Goal: Information Seeking & Learning: Learn about a topic

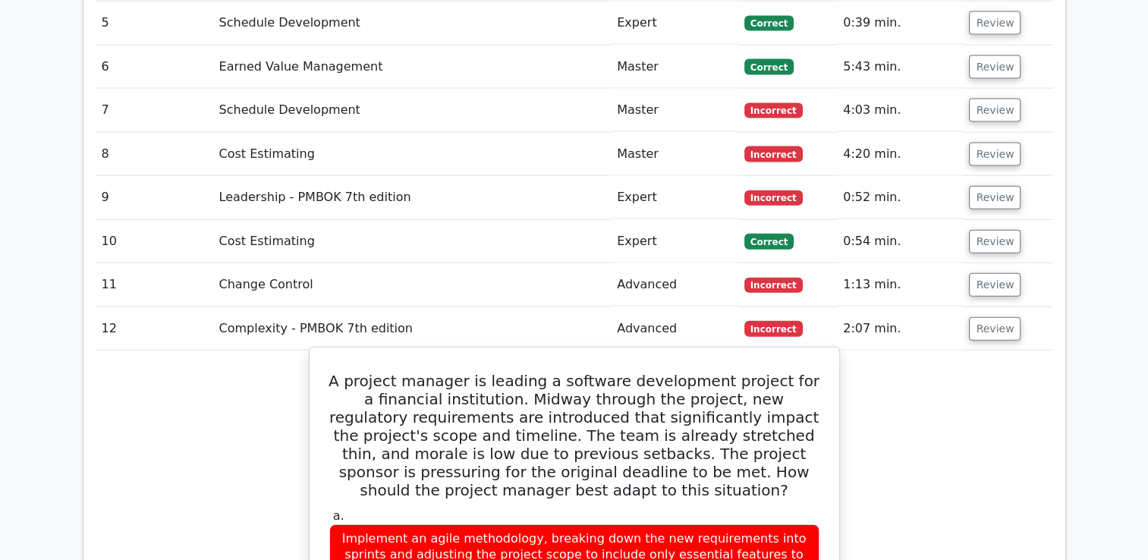
scroll to position [3404, 0]
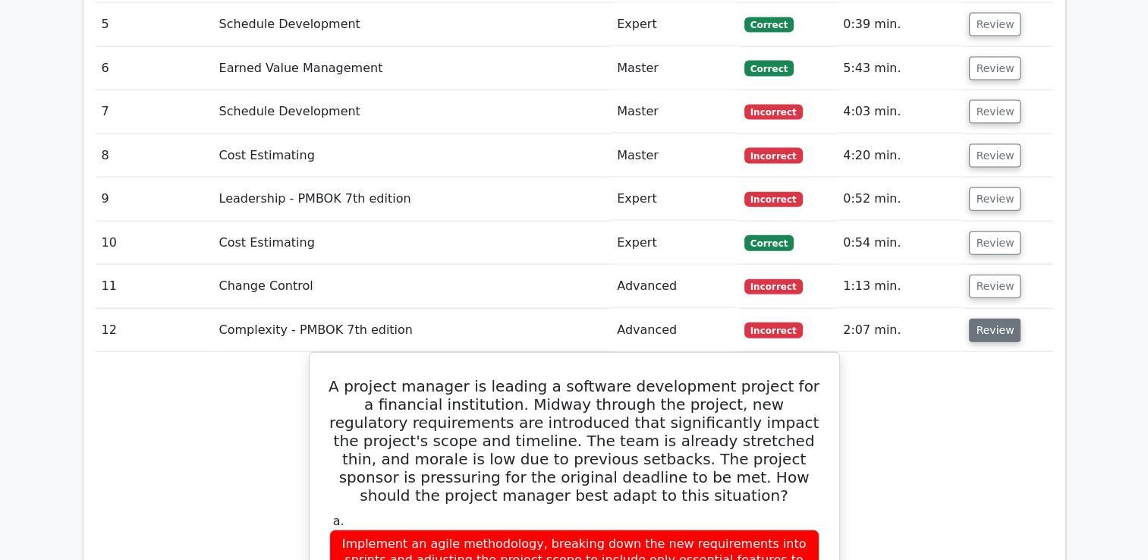
click at [977, 319] on button "Review" at bounding box center [995, 331] width 52 height 24
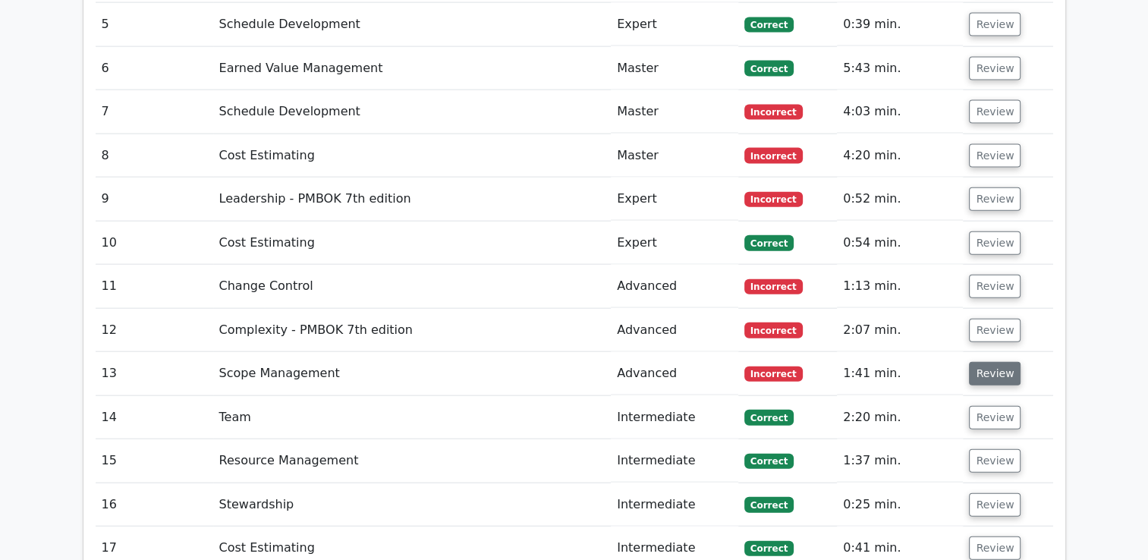
click at [989, 362] on button "Review" at bounding box center [995, 374] width 52 height 24
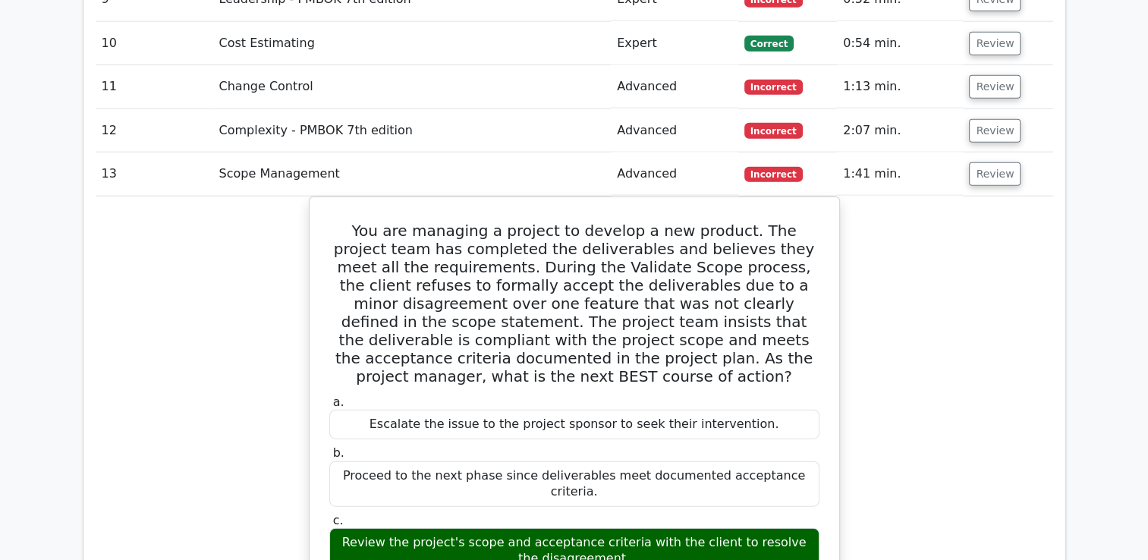
scroll to position [3480, 0]
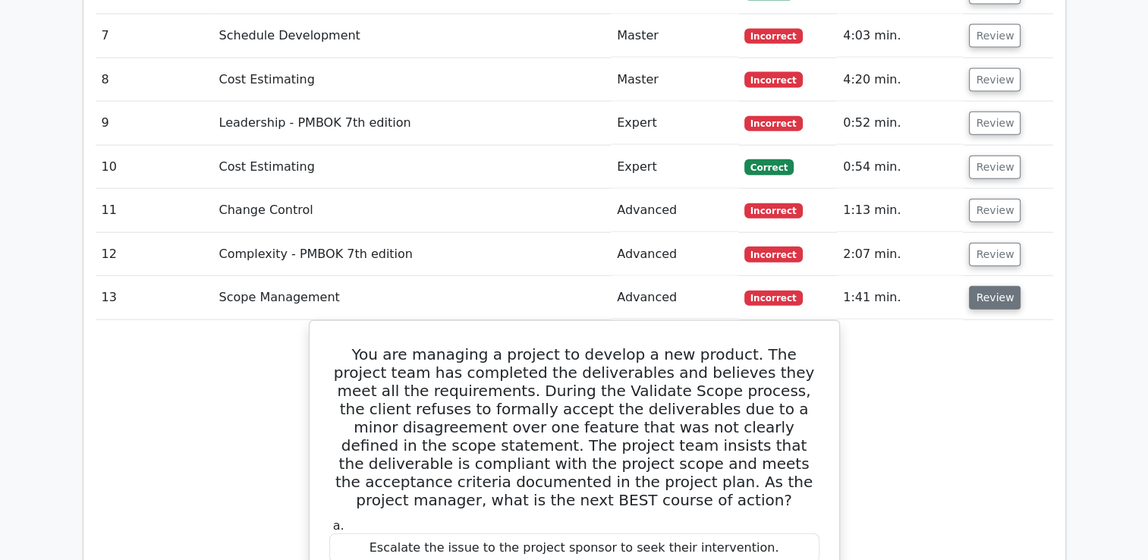
click at [991, 286] on button "Review" at bounding box center [995, 298] width 52 height 24
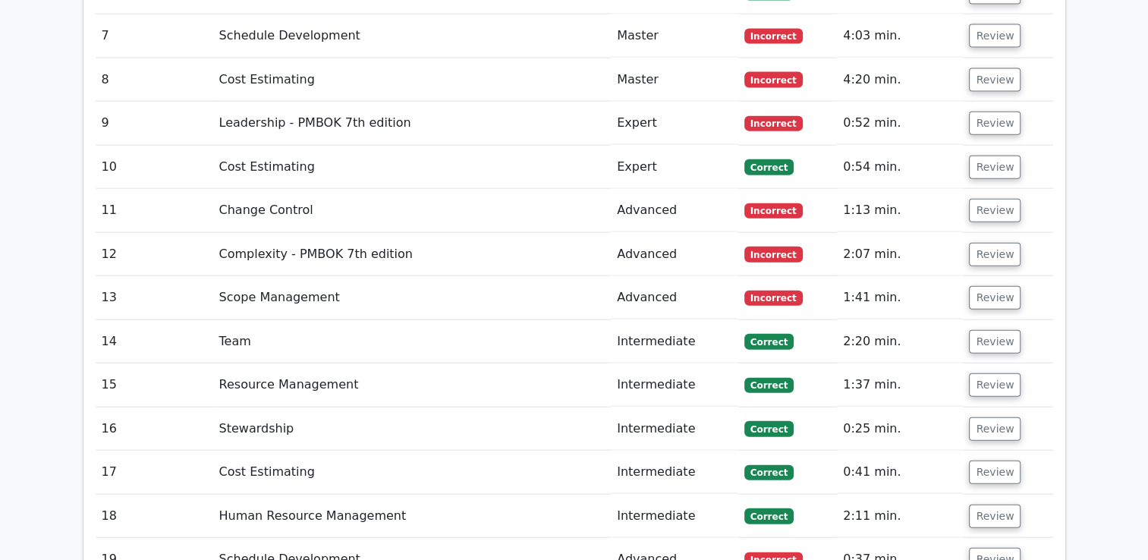
scroll to position [3556, 0]
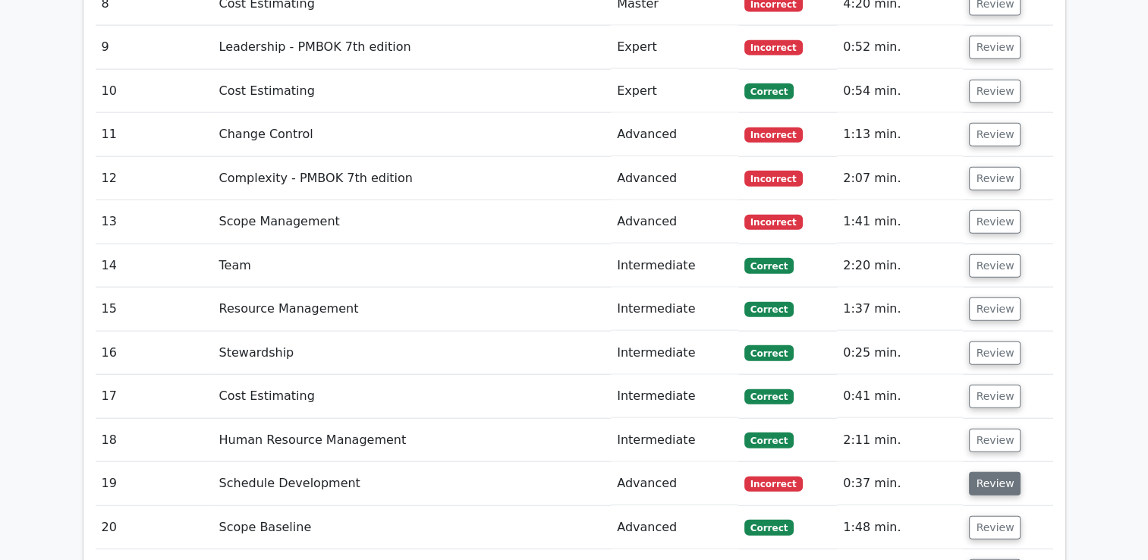
click at [994, 472] on button "Review" at bounding box center [995, 484] width 52 height 24
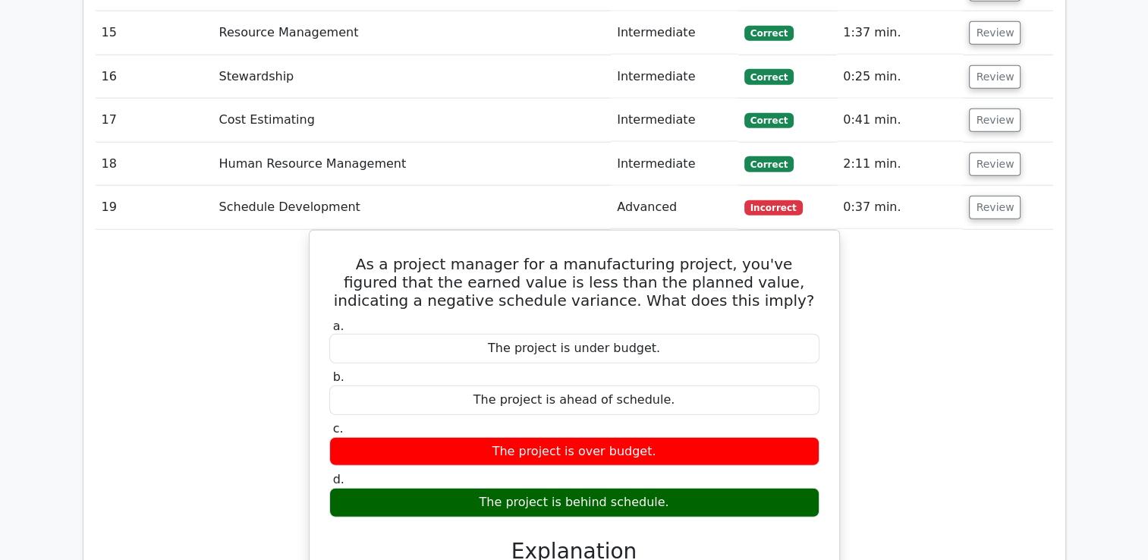
scroll to position [3860, 0]
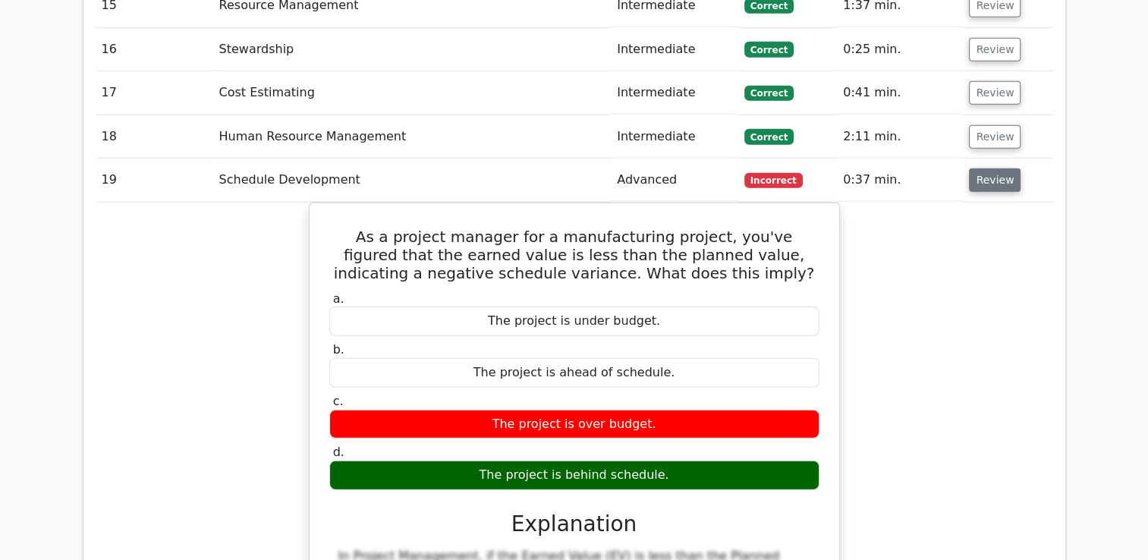
click at [992, 168] on button "Review" at bounding box center [995, 180] width 52 height 24
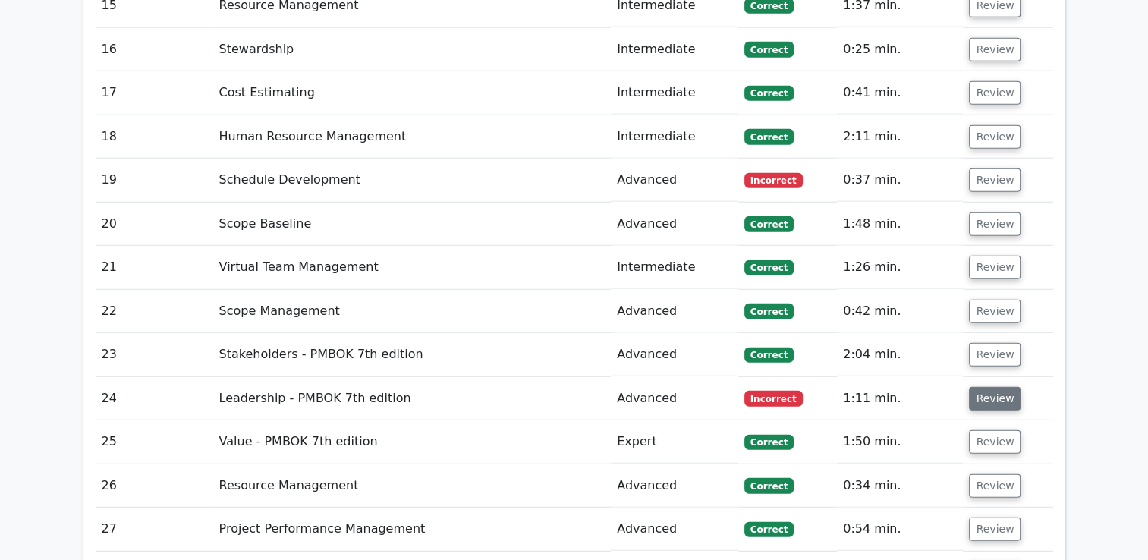
click at [988, 387] on button "Review" at bounding box center [995, 399] width 52 height 24
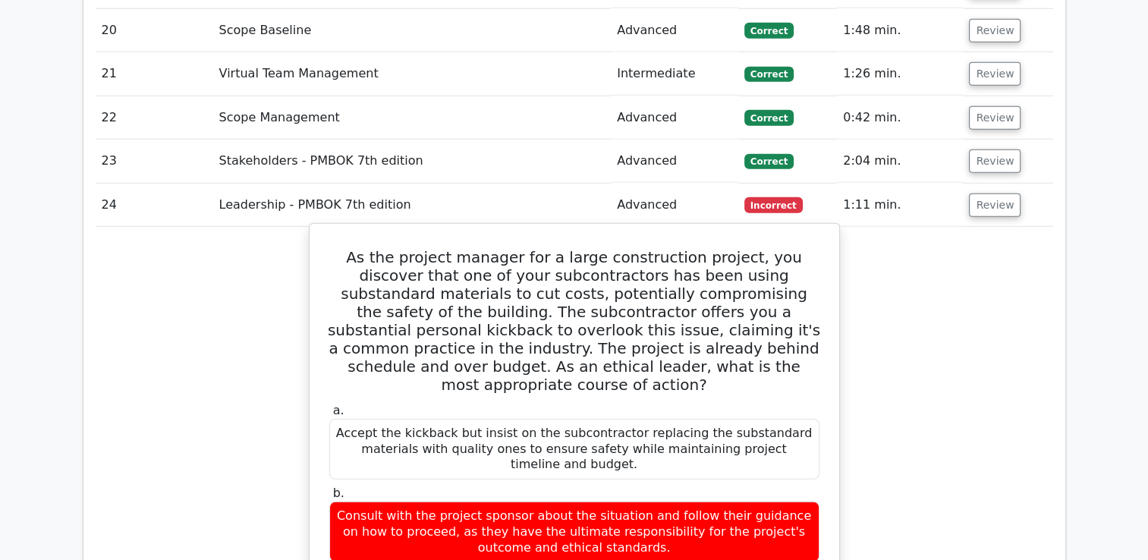
scroll to position [4011, 0]
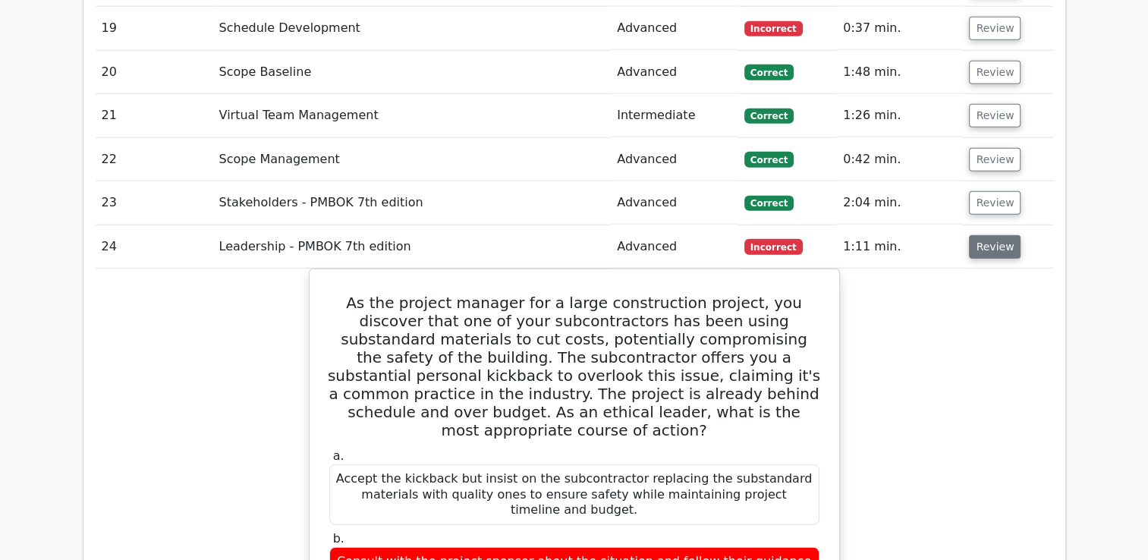
click at [989, 235] on button "Review" at bounding box center [995, 247] width 52 height 24
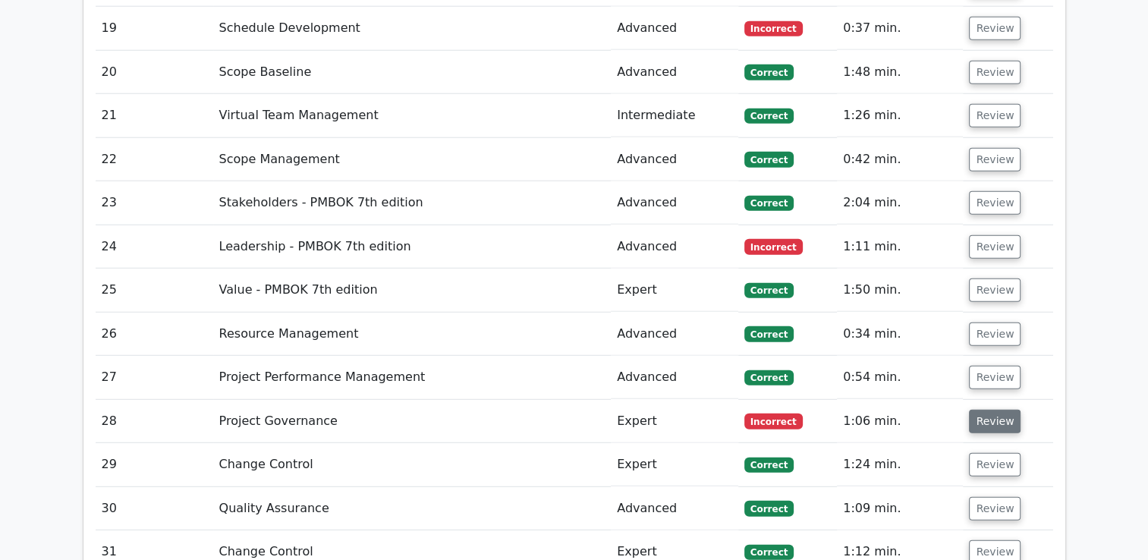
click at [1003, 410] on button "Review" at bounding box center [995, 422] width 52 height 24
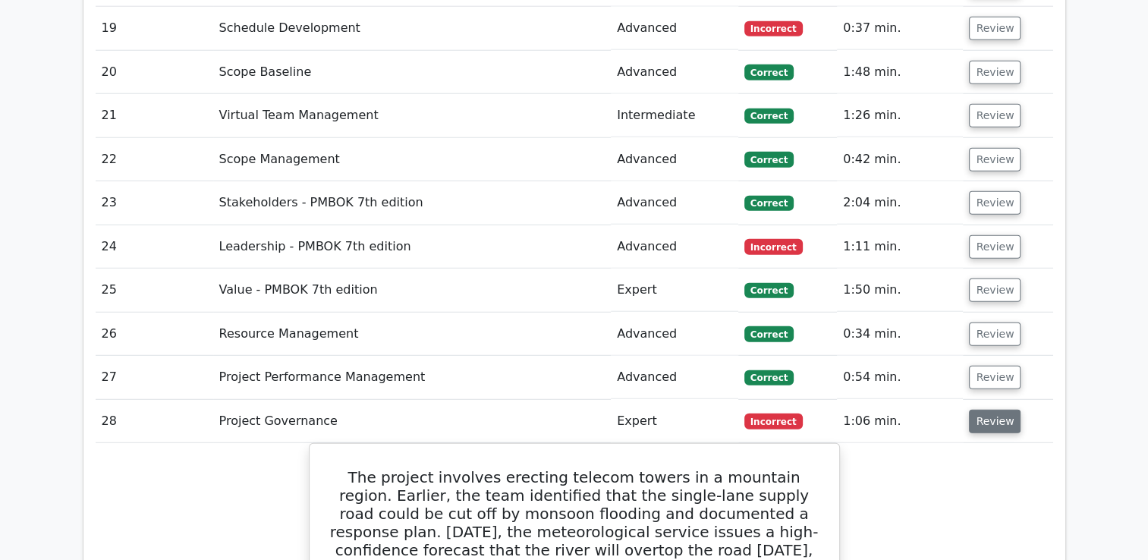
click at [998, 410] on button "Review" at bounding box center [995, 422] width 52 height 24
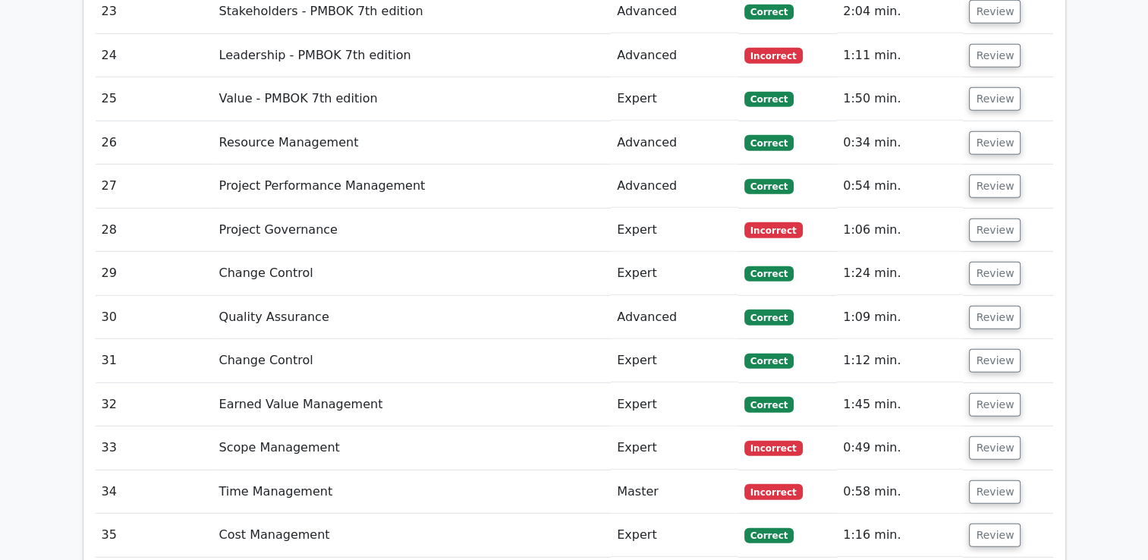
scroll to position [4239, 0]
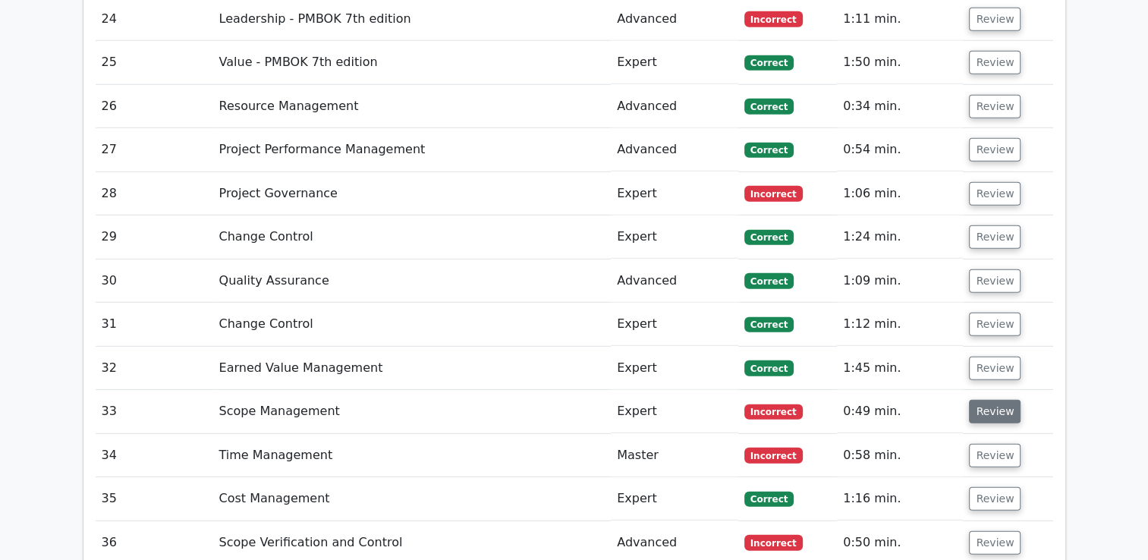
click at [982, 400] on button "Review" at bounding box center [995, 412] width 52 height 24
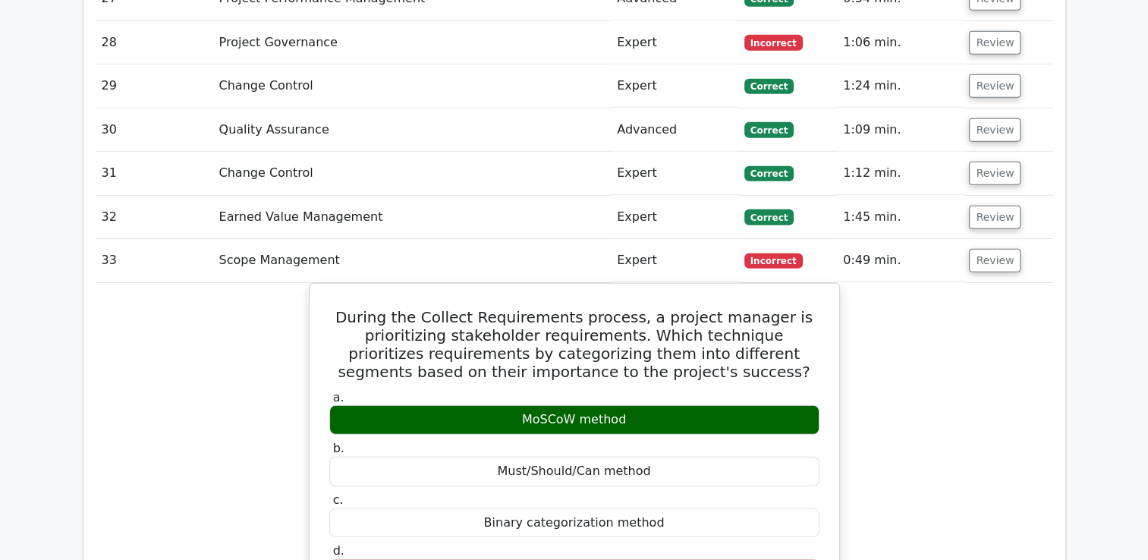
scroll to position [4391, 0]
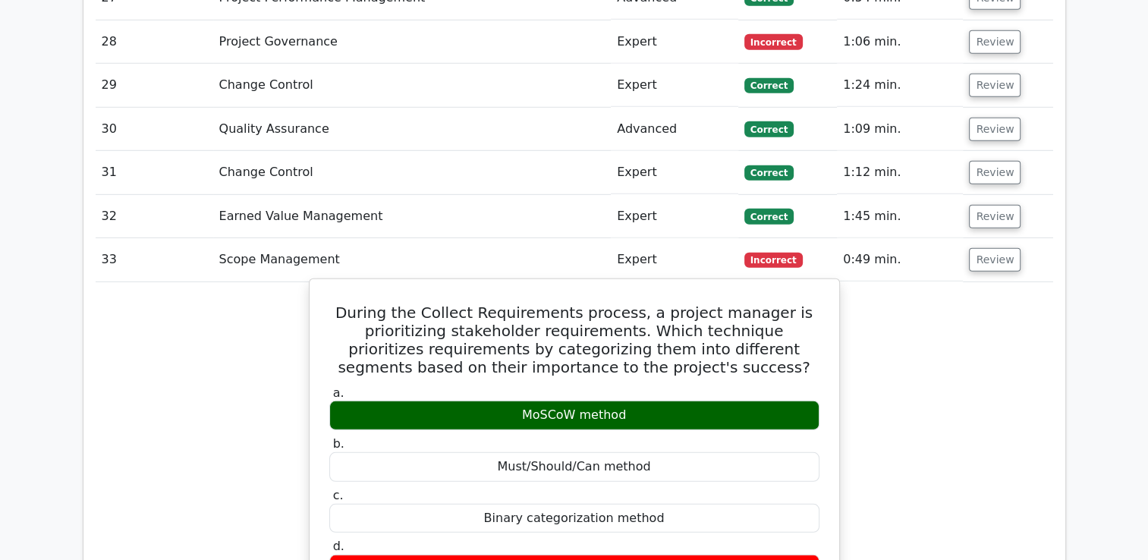
drag, startPoint x: 363, startPoint y: 193, endPoint x: 674, endPoint y: 443, distance: 399.2
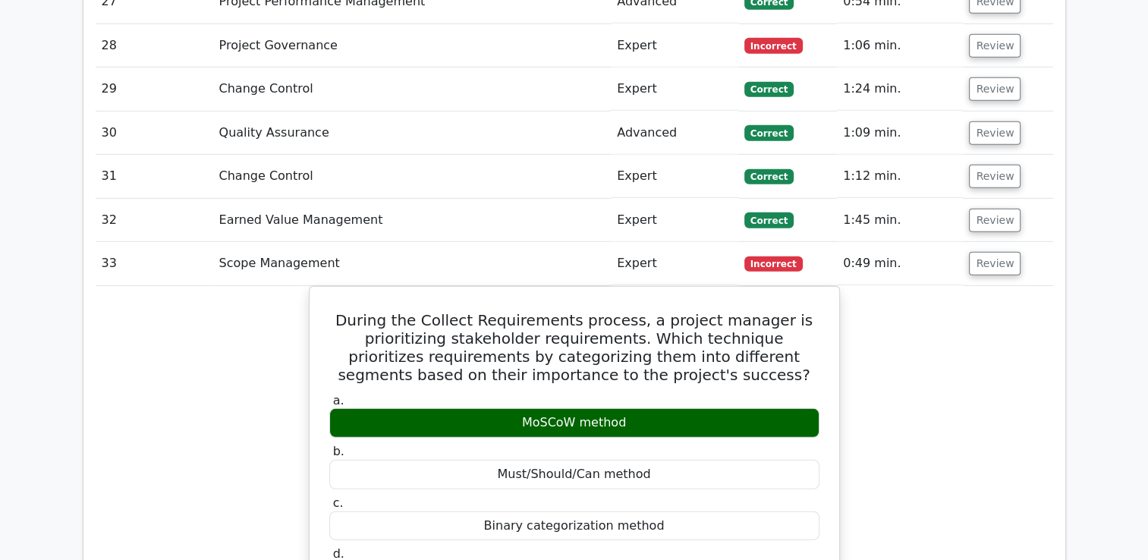
copy div "During the Collect Requirements process, a project manager is prioritizing stak…"
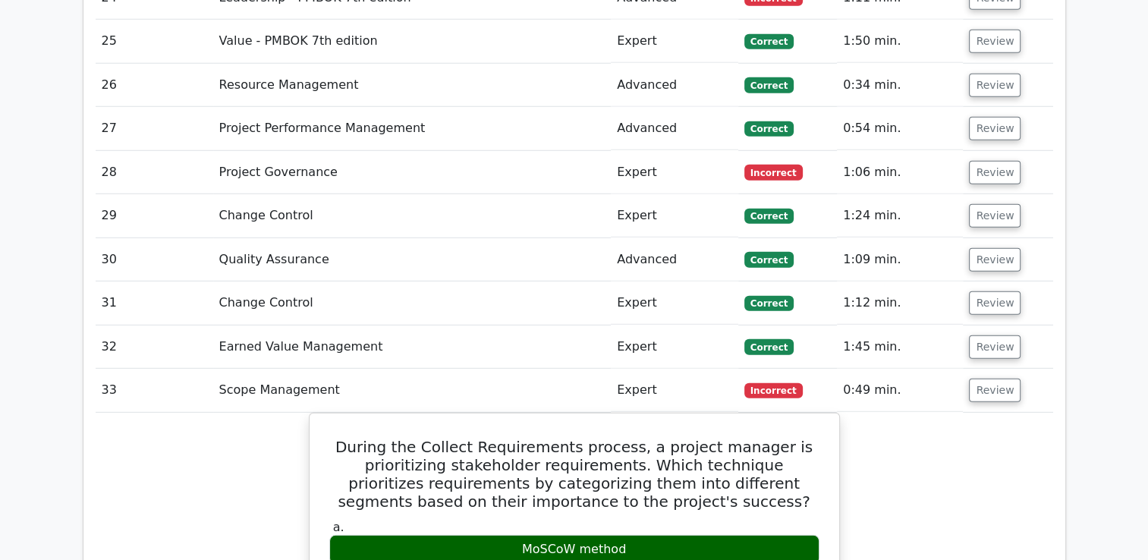
scroll to position [4315, 0]
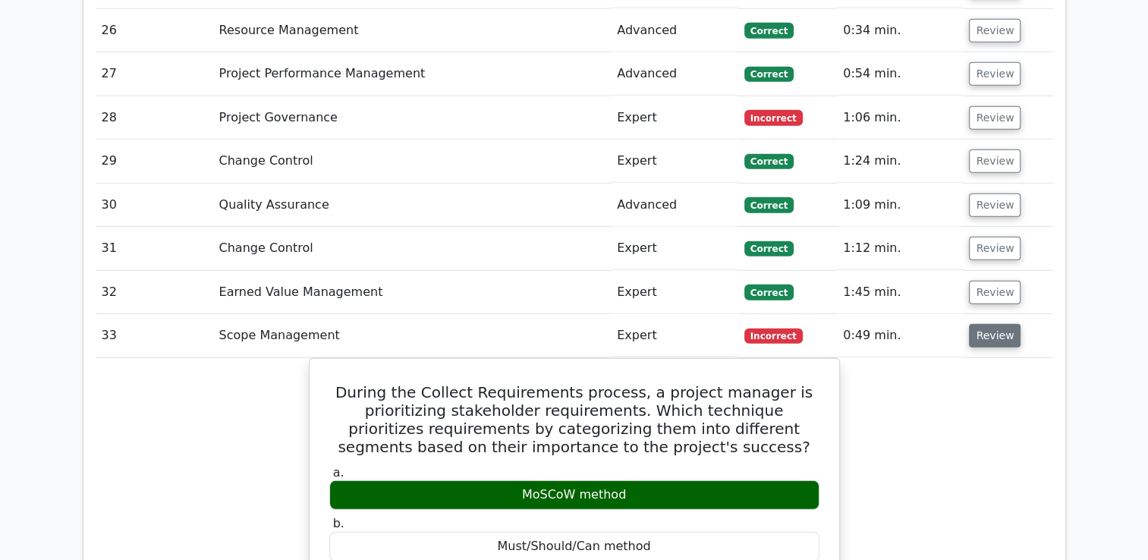
click at [999, 324] on button "Review" at bounding box center [995, 336] width 52 height 24
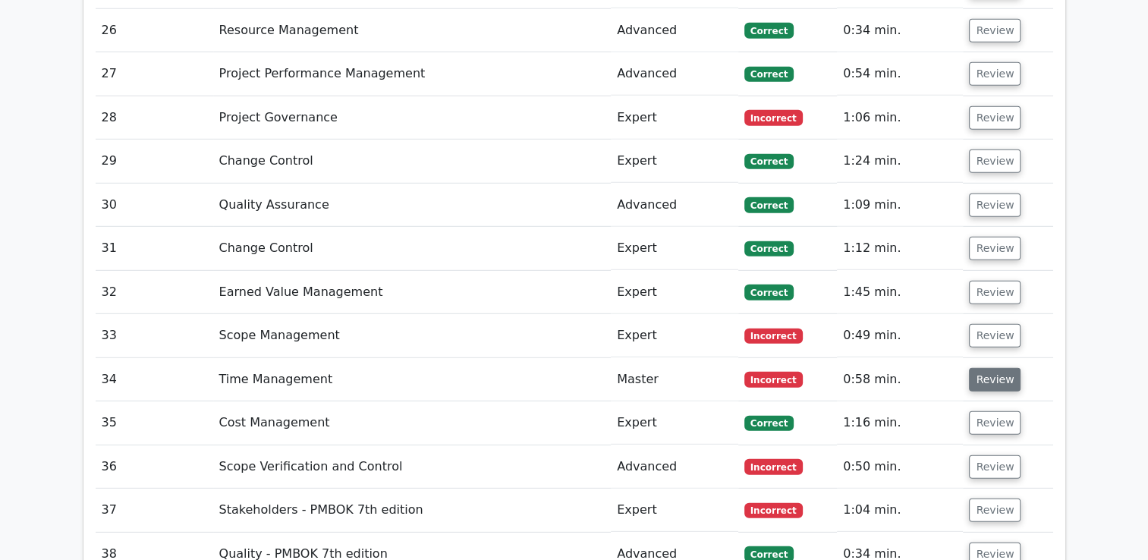
click at [986, 368] on button "Review" at bounding box center [995, 380] width 52 height 24
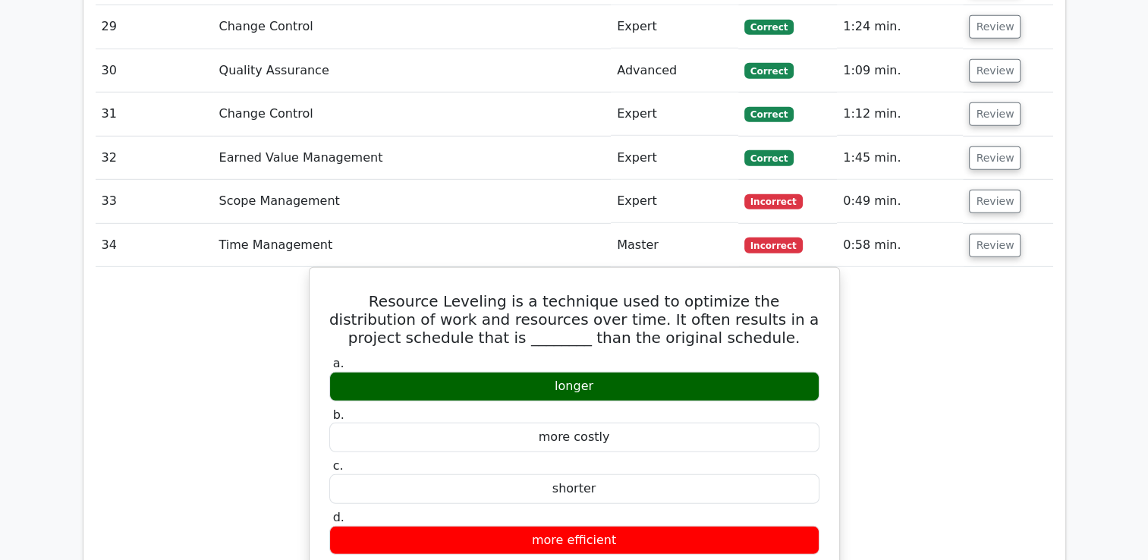
scroll to position [4391, 0]
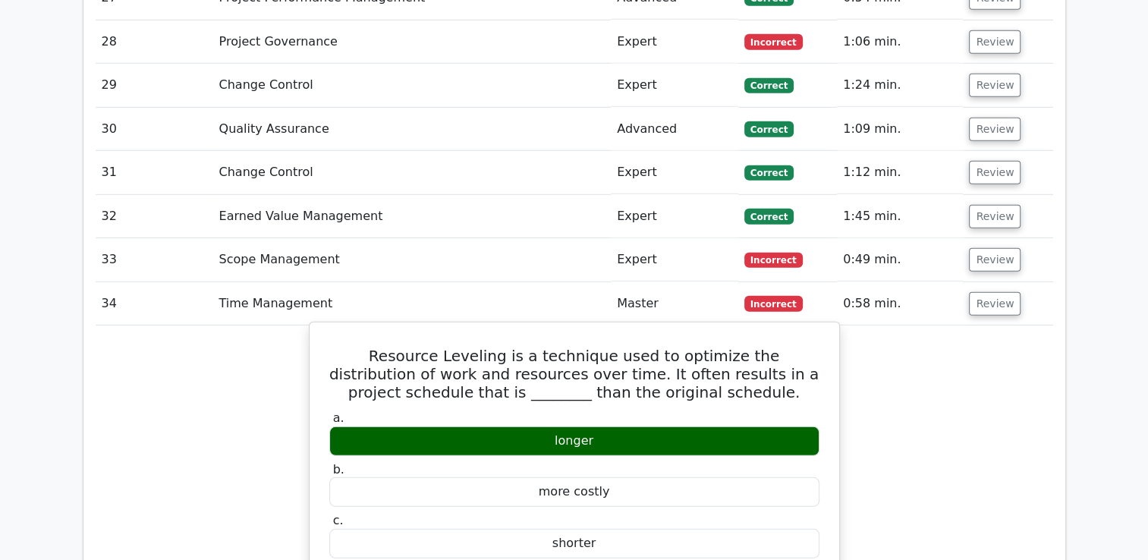
drag, startPoint x: 341, startPoint y: 241, endPoint x: 668, endPoint y: 485, distance: 407.7
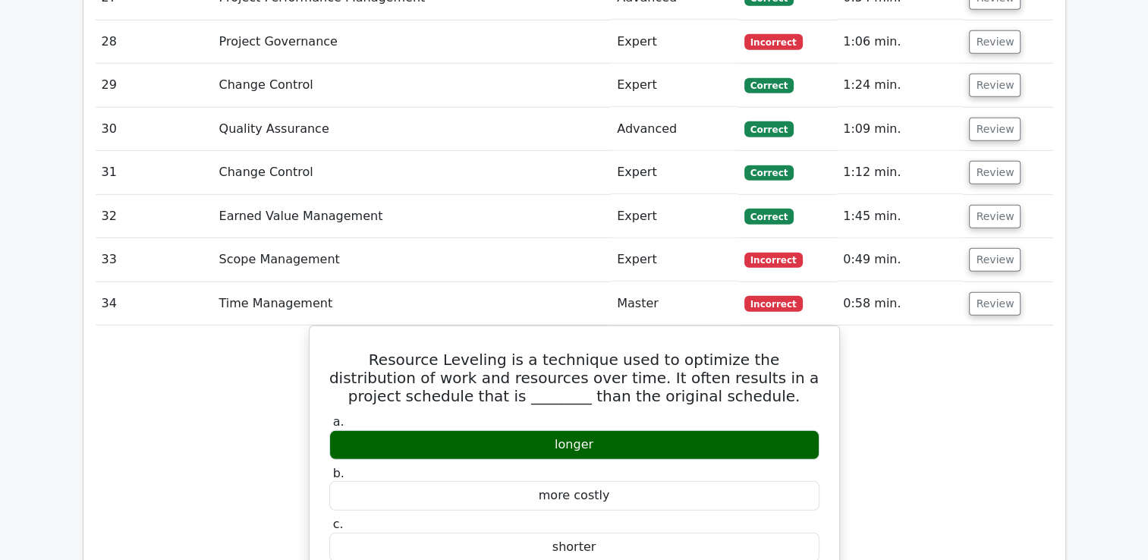
copy div "Resource Leveling is a technique used to optimize the distribution of work and …"
click at [996, 292] on button "Review" at bounding box center [995, 304] width 52 height 24
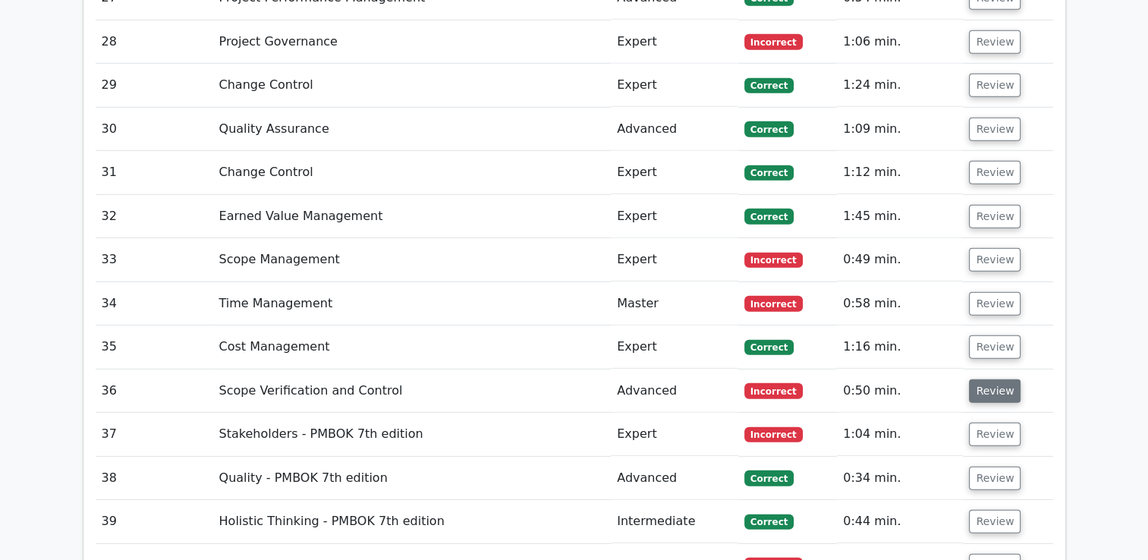
click at [988, 379] on button "Review" at bounding box center [995, 391] width 52 height 24
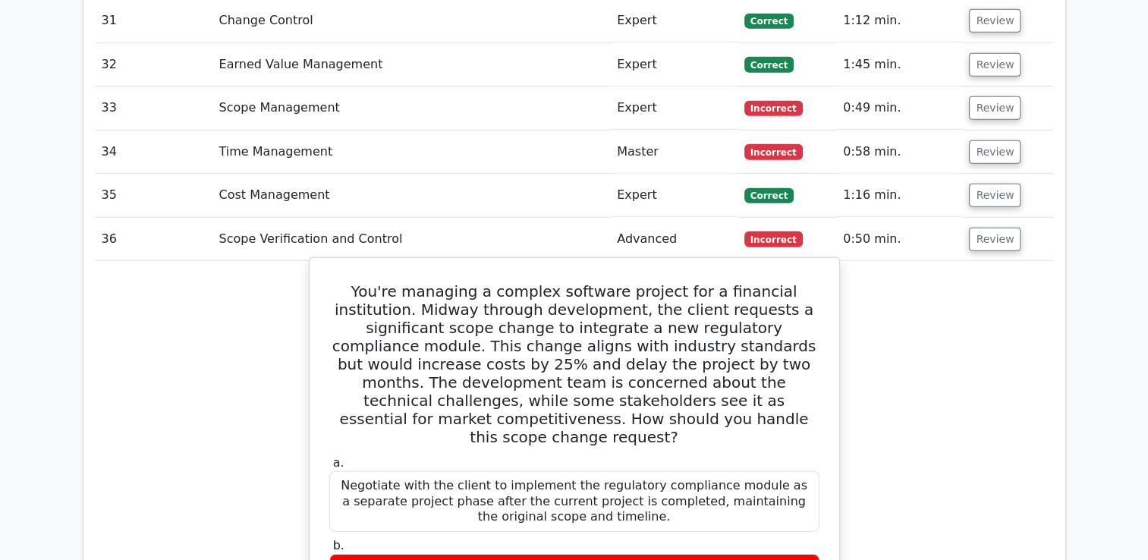
scroll to position [4466, 0]
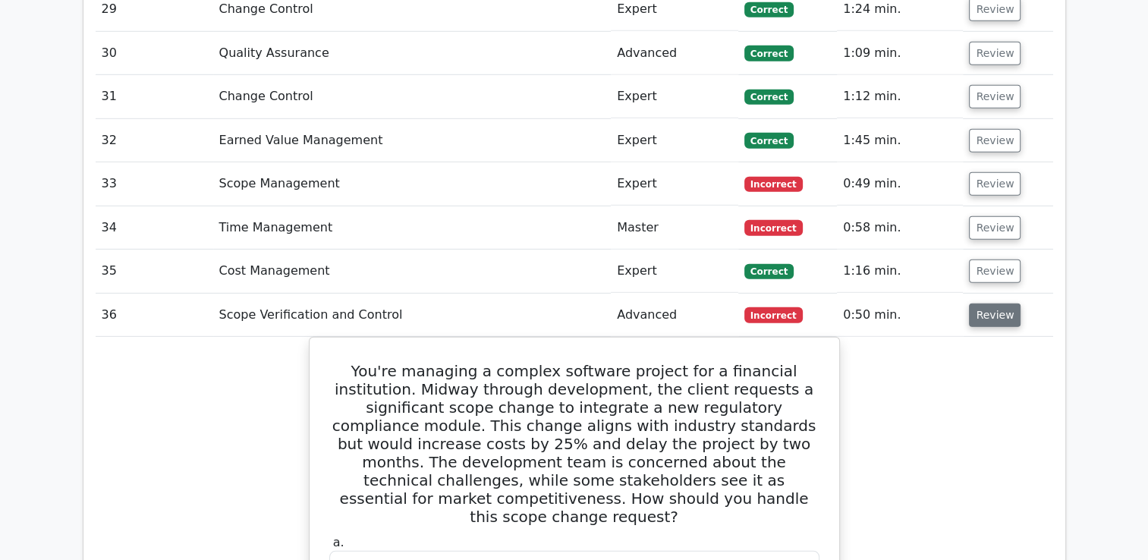
click at [991, 303] on button "Review" at bounding box center [995, 315] width 52 height 24
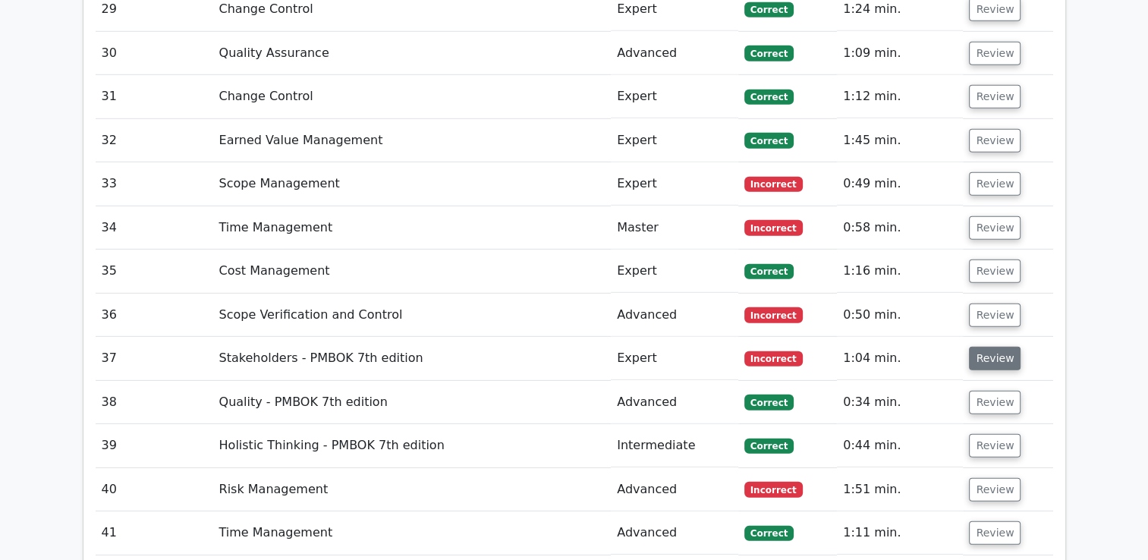
click at [988, 347] on button "Review" at bounding box center [995, 359] width 52 height 24
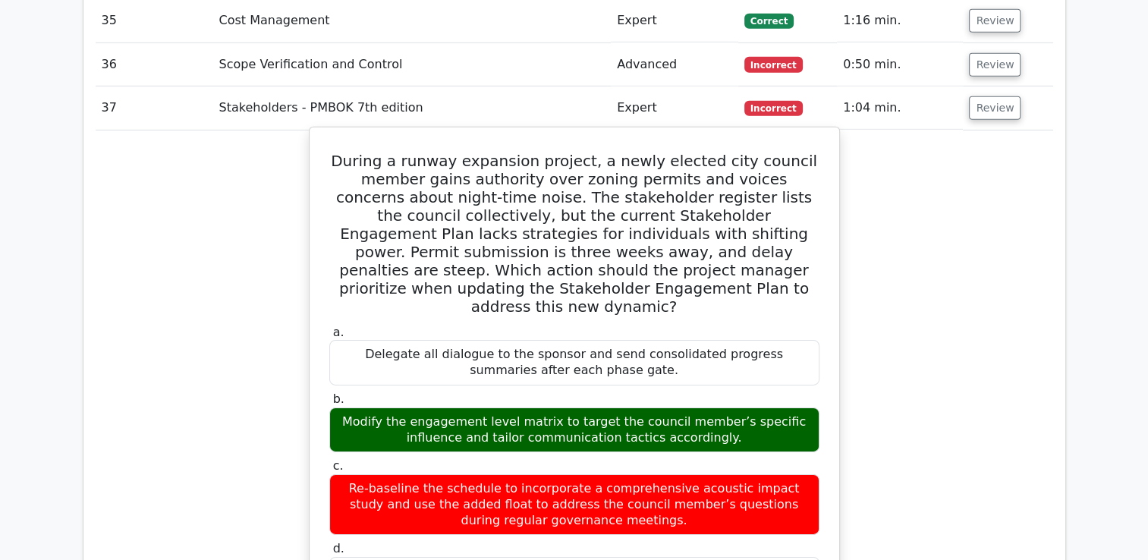
scroll to position [4694, 0]
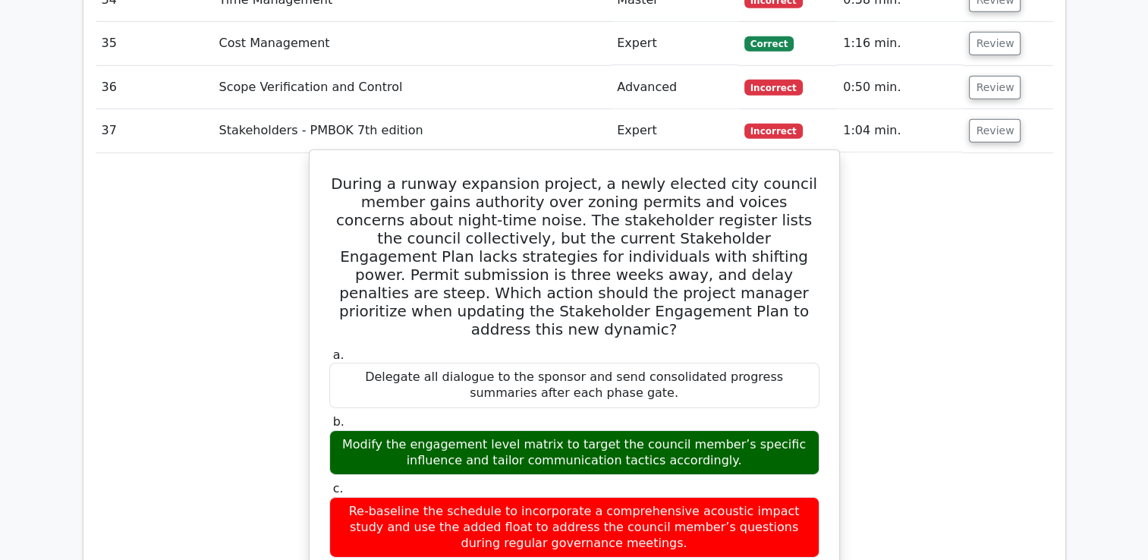
drag, startPoint x: 359, startPoint y: 66, endPoint x: 721, endPoint y: 473, distance: 544.8
copy div "Loremi d sitame consectet adipisc, e seddo eiusmod temp incidid utlabo etdol ma…"
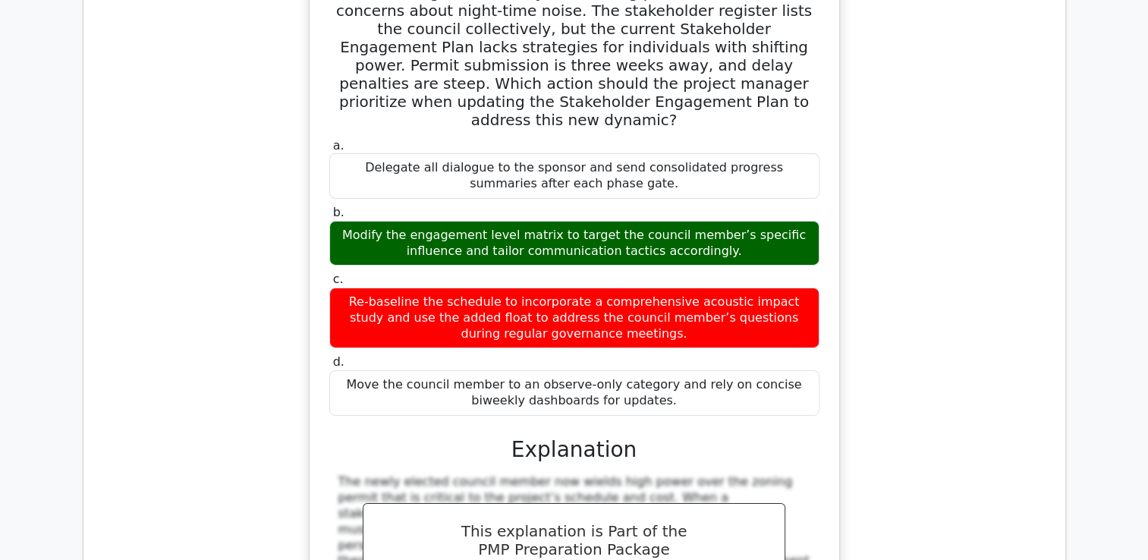
scroll to position [4922, 0]
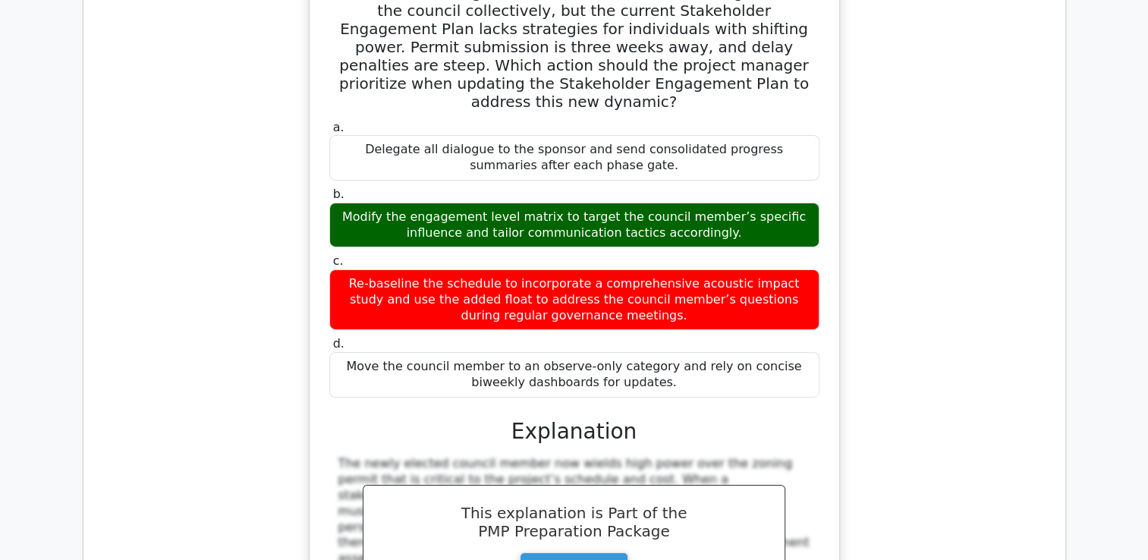
click at [733, 352] on div "Move the council member to an observe-only category and rely on concise biweekl…" at bounding box center [574, 375] width 490 height 46
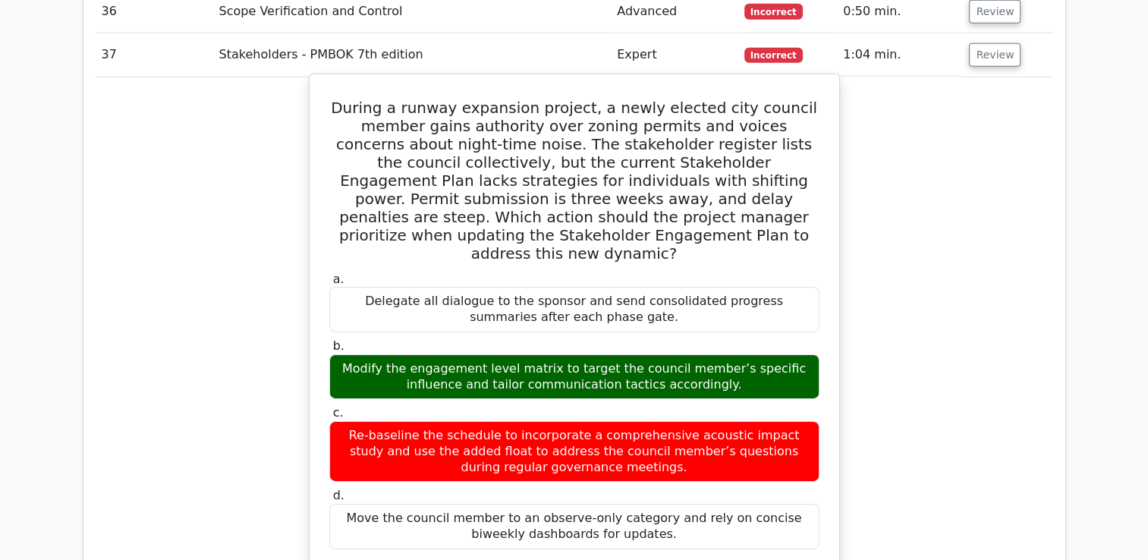
scroll to position [4466, 0]
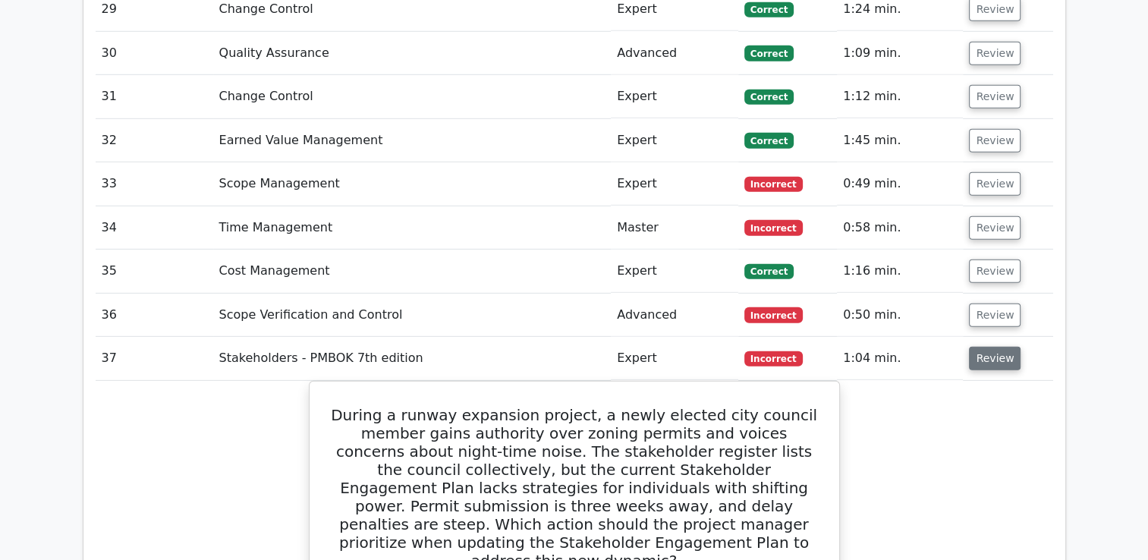
click at [978, 347] on button "Review" at bounding box center [995, 359] width 52 height 24
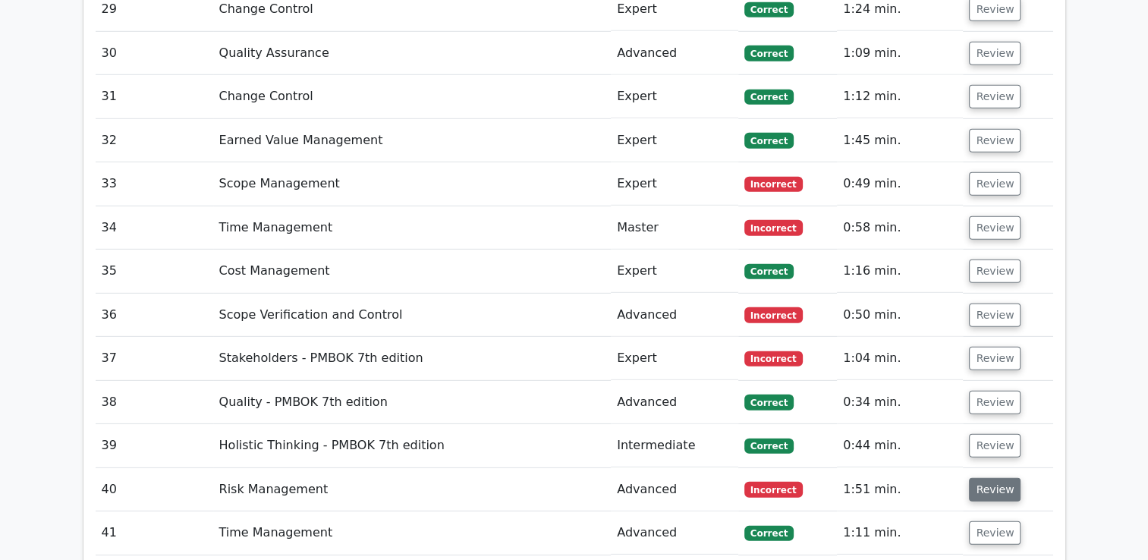
click at [982, 478] on button "Review" at bounding box center [995, 490] width 52 height 24
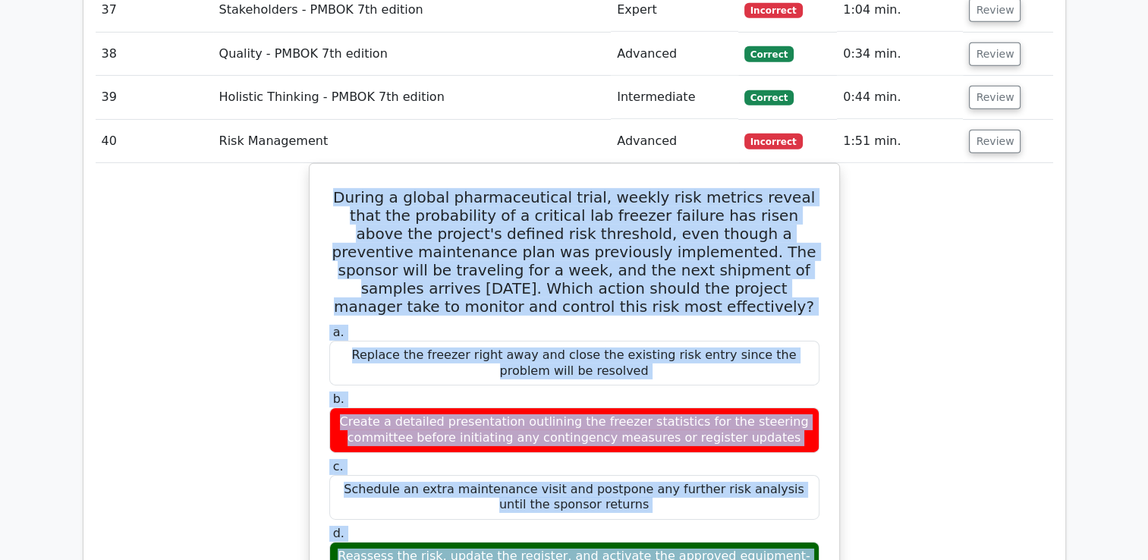
scroll to position [5019, 0]
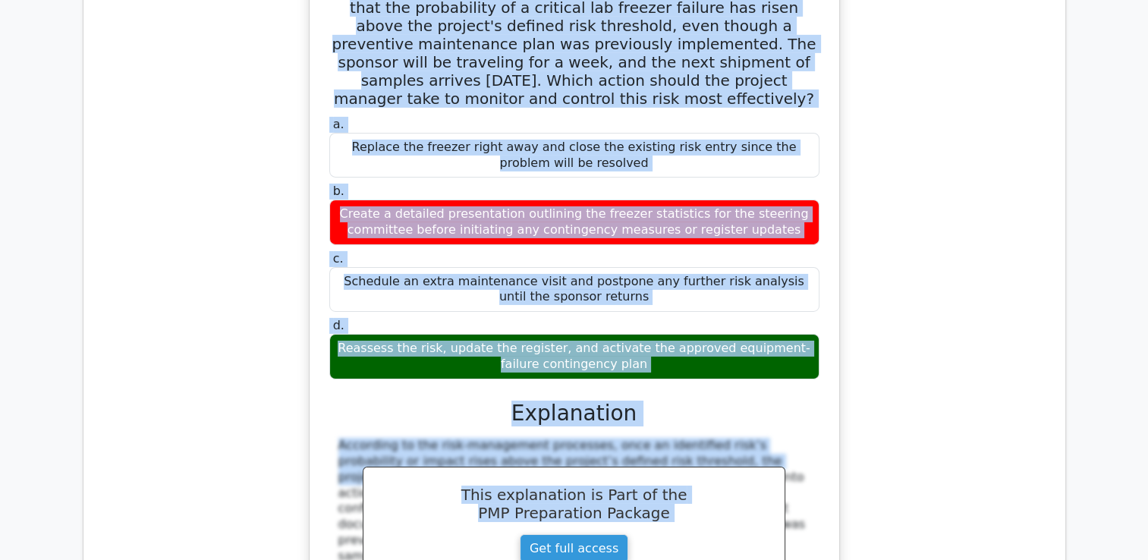
drag, startPoint x: 331, startPoint y: 197, endPoint x: 746, endPoint y: 250, distance: 419.1
click at [746, 250] on div "During a global pharmaceutical trial, weekly risk metrics reveal that the proba…" at bounding box center [574, 362] width 517 height 800
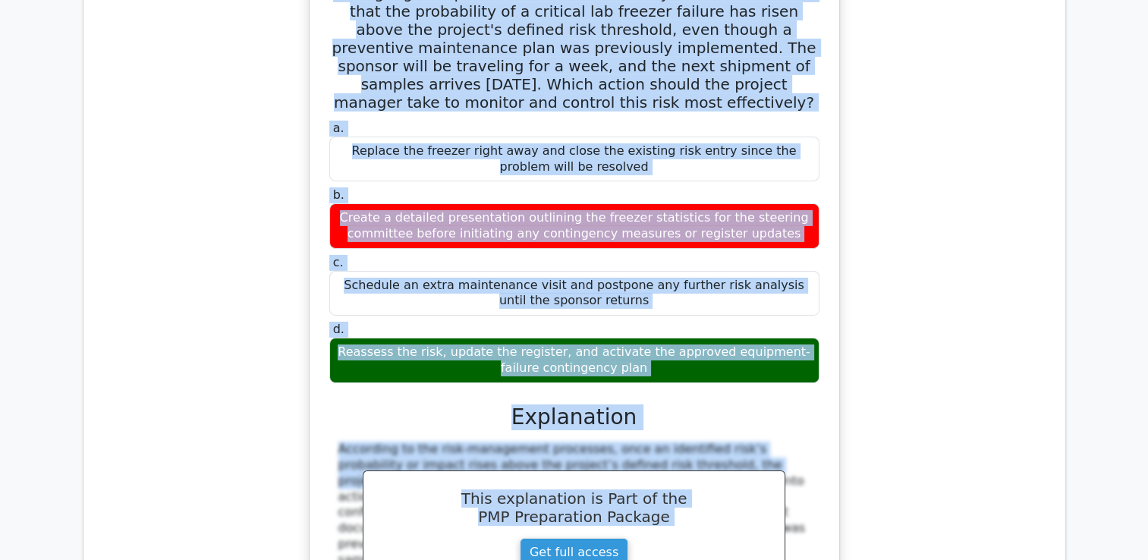
copy div "During a global pharmaceutical trial, weekly risk metrics reveal that the proba…"
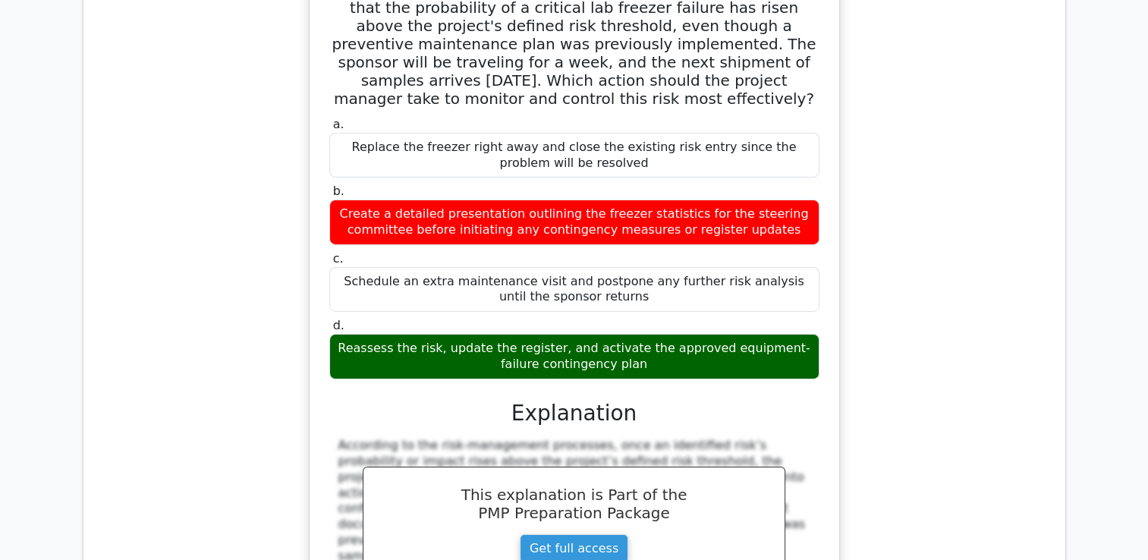
click at [720, 401] on h3 "Explanation" at bounding box center [574, 414] width 472 height 26
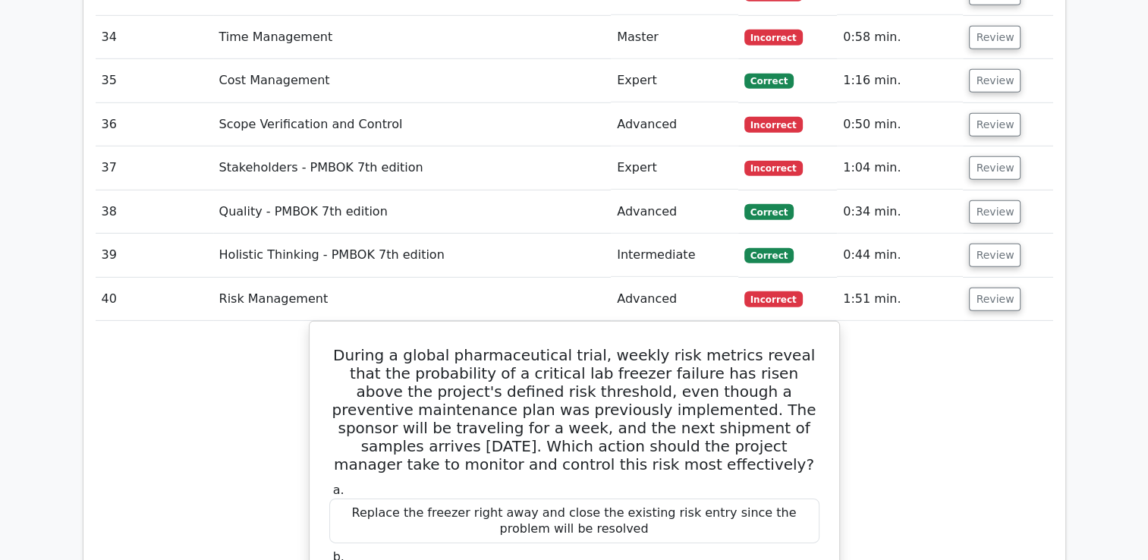
scroll to position [4639, 0]
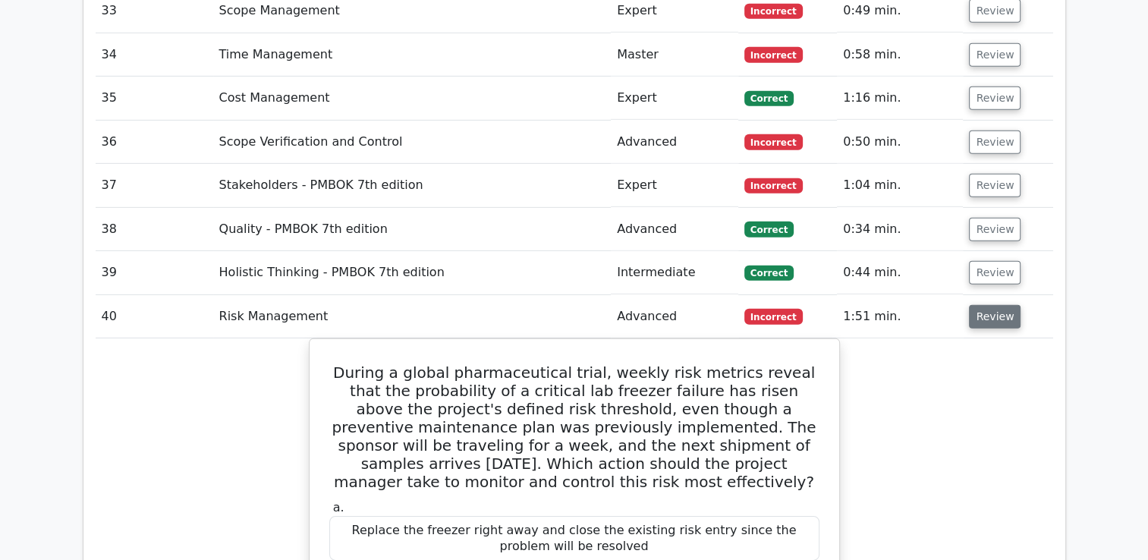
click at [998, 305] on button "Review" at bounding box center [995, 317] width 52 height 24
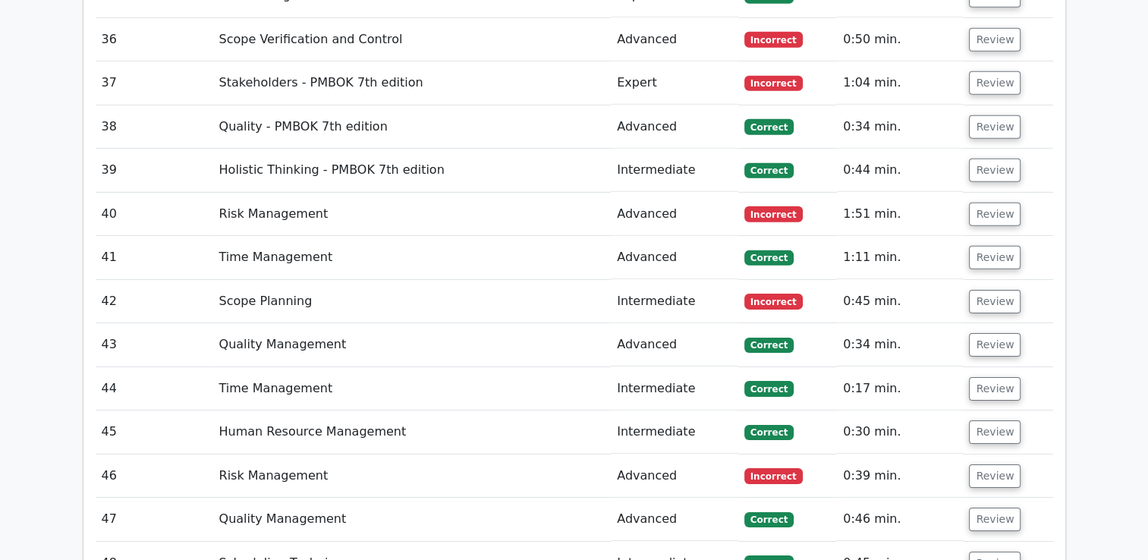
scroll to position [4715, 0]
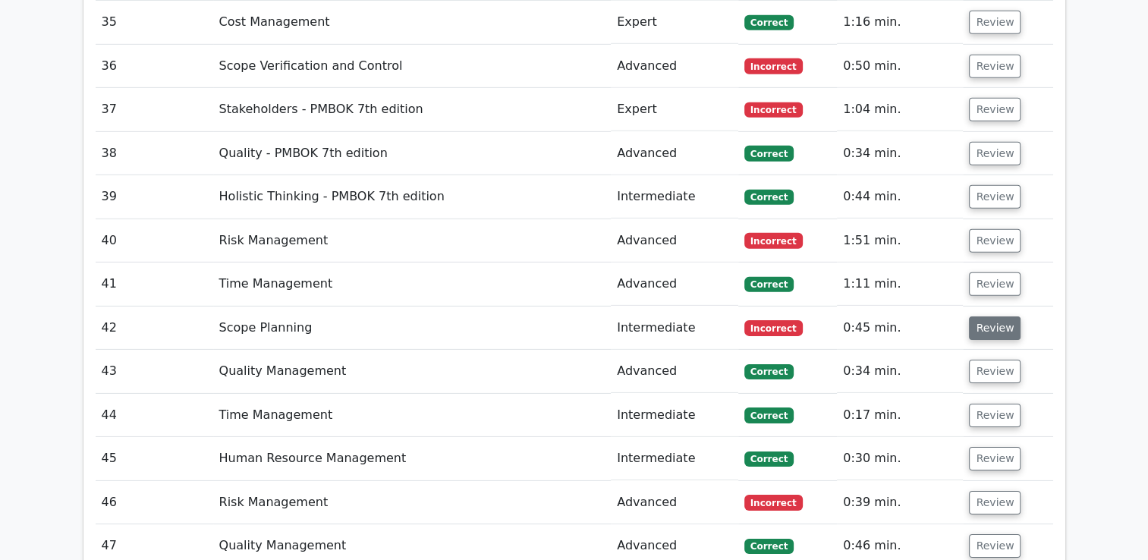
click at [992, 316] on button "Review" at bounding box center [995, 328] width 52 height 24
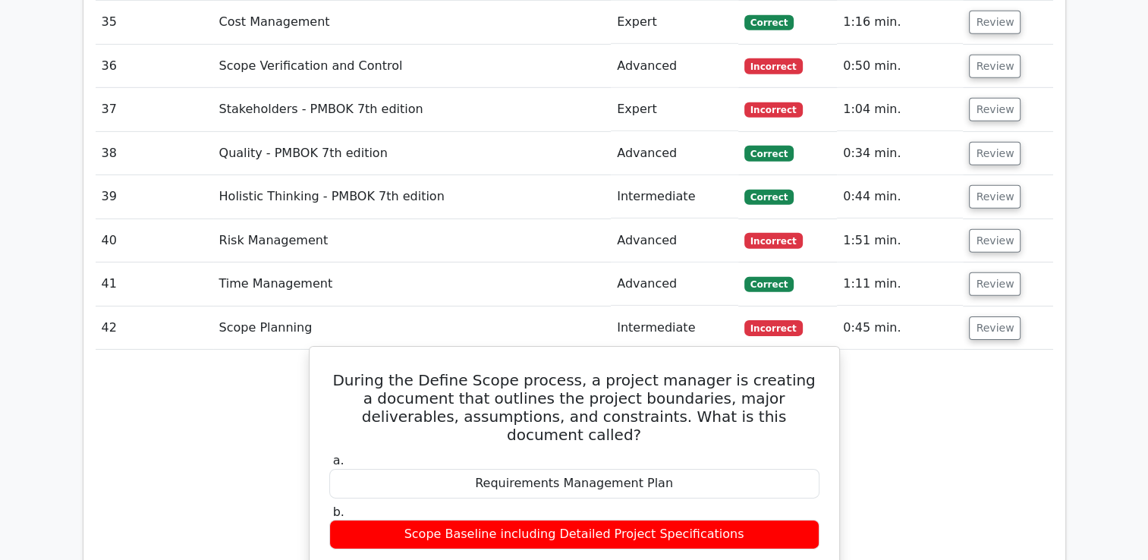
drag, startPoint x: 351, startPoint y: 259, endPoint x: 772, endPoint y: 517, distance: 494.1
copy div "During the Define Scope process, a project manager is creating a document that …"
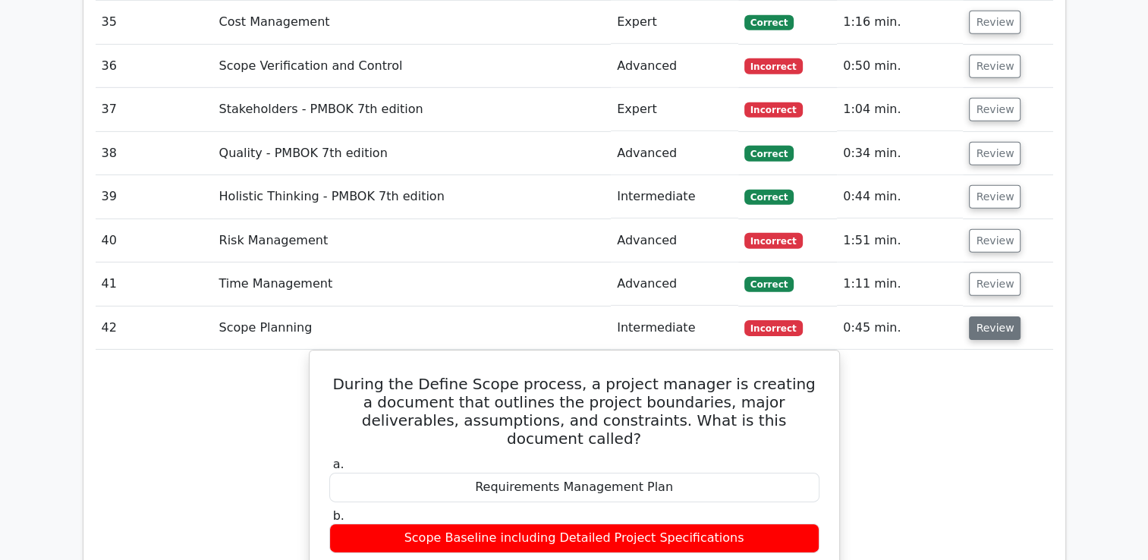
click at [999, 316] on button "Review" at bounding box center [995, 328] width 52 height 24
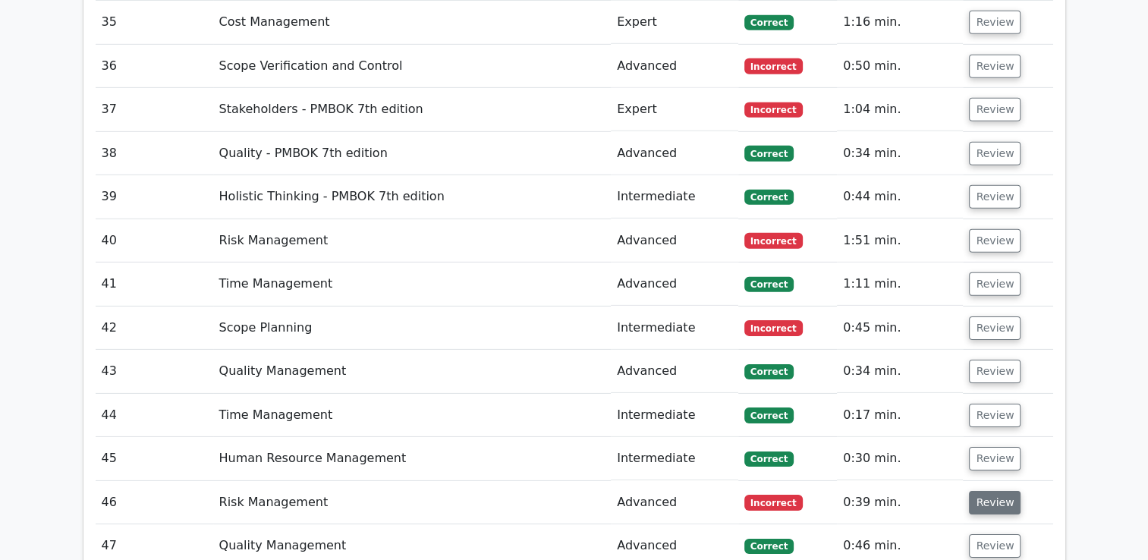
click at [988, 491] on button "Review" at bounding box center [995, 503] width 52 height 24
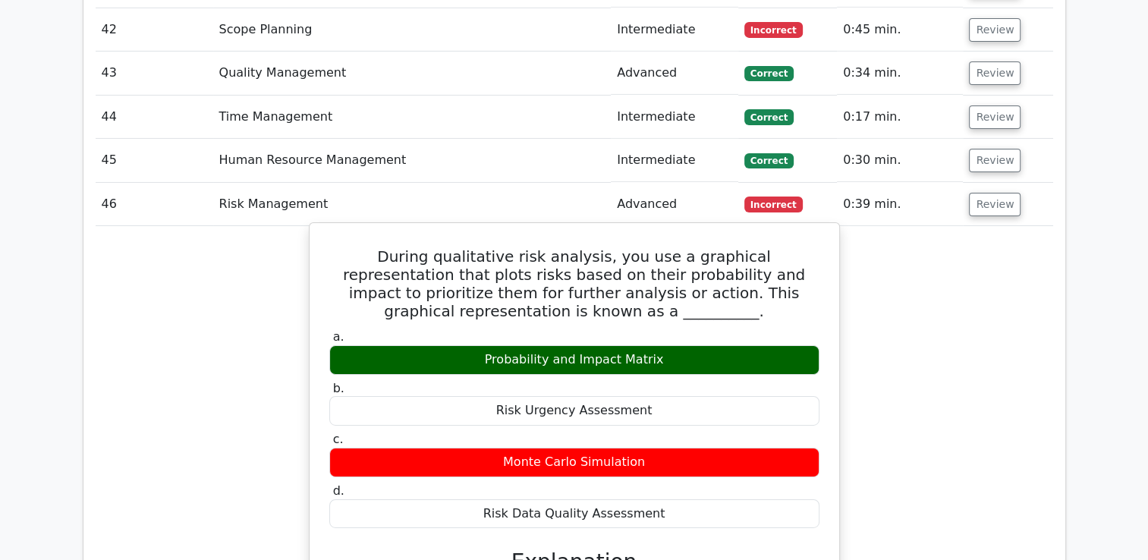
scroll to position [5019, 0]
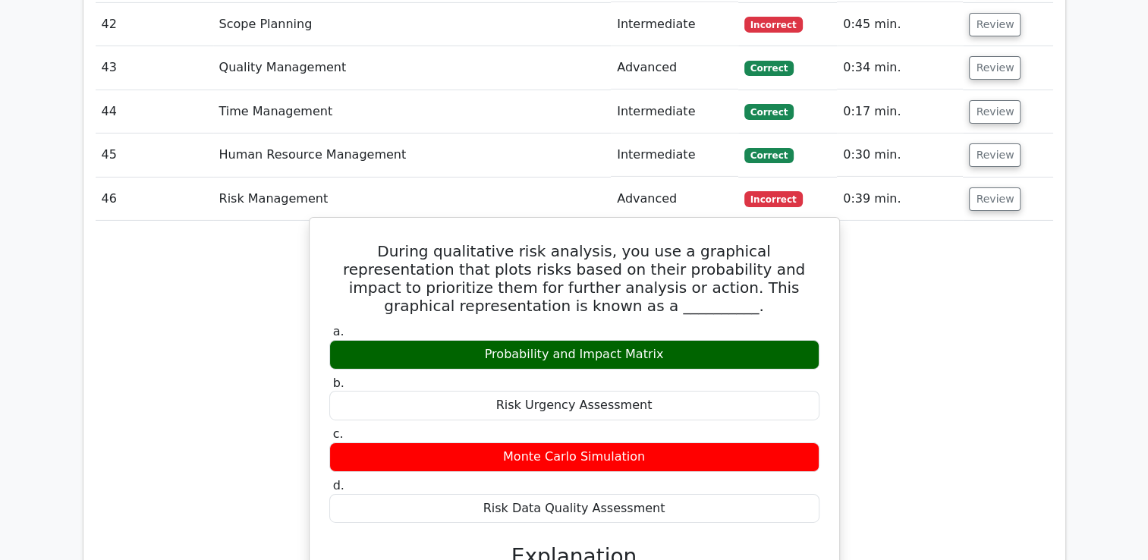
drag, startPoint x: 333, startPoint y: 130, endPoint x: 719, endPoint y: 379, distance: 459.7
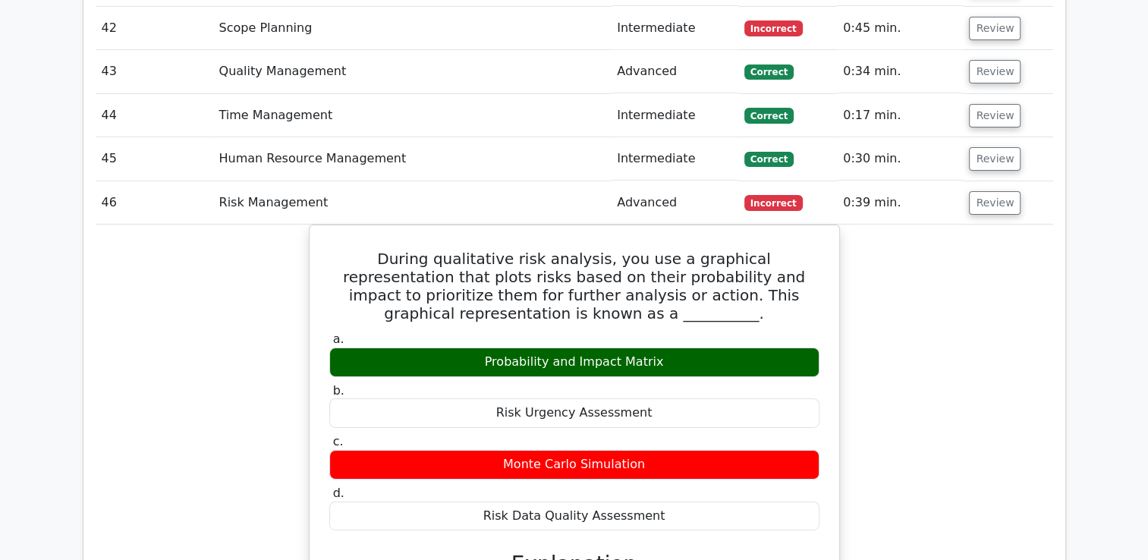
copy div "During qualitative risk analysis, you use a graphical representation that plots…"
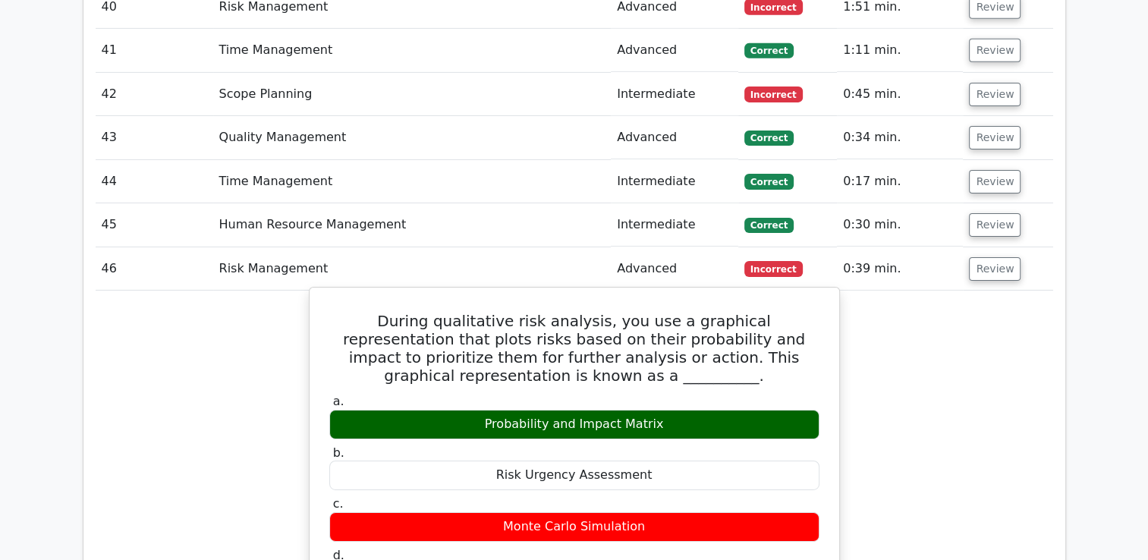
scroll to position [4867, 0]
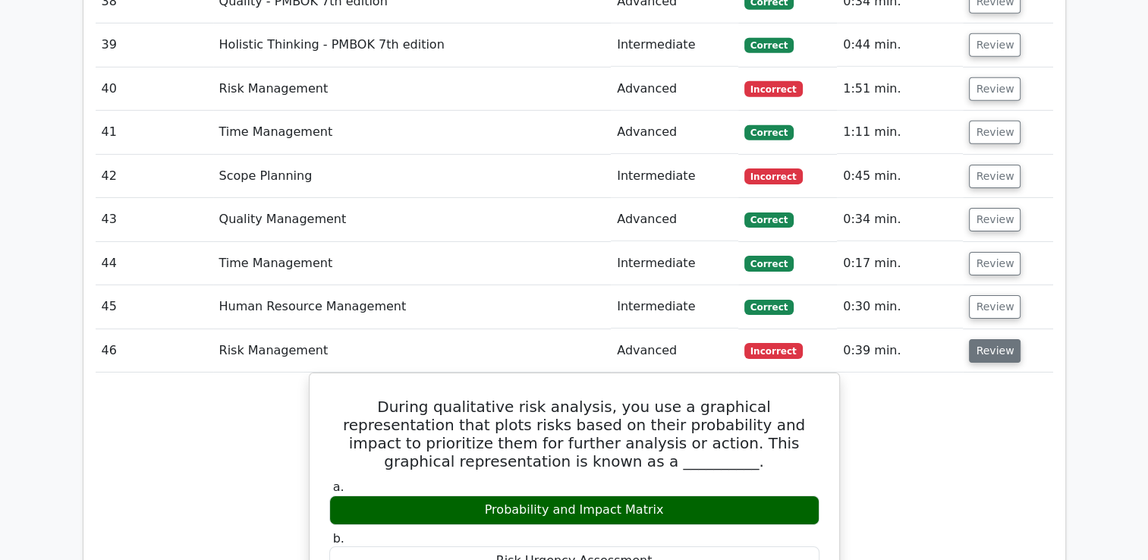
click at [996, 339] on button "Review" at bounding box center [995, 351] width 52 height 24
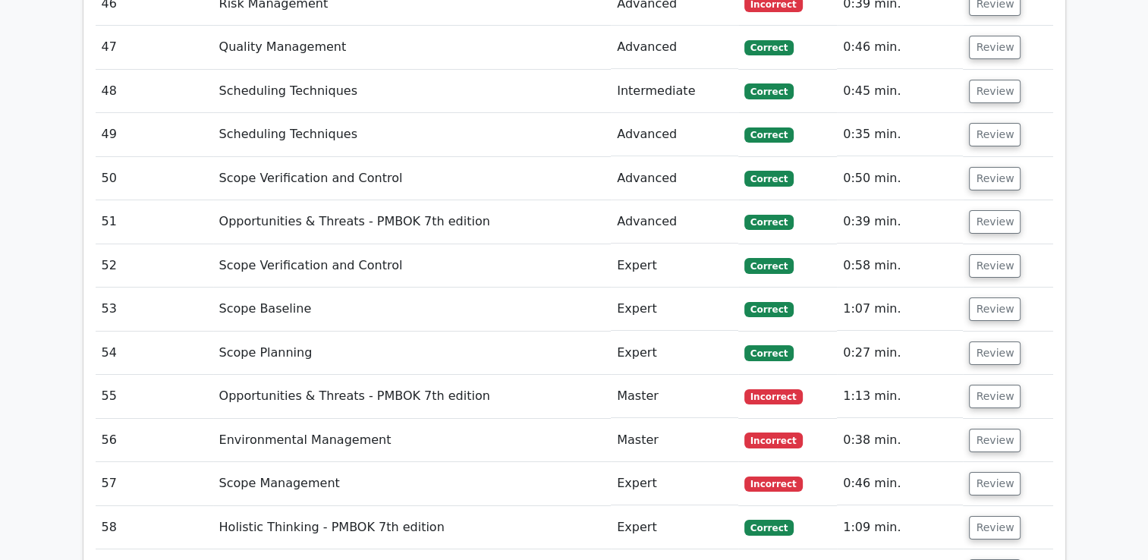
scroll to position [5170, 0]
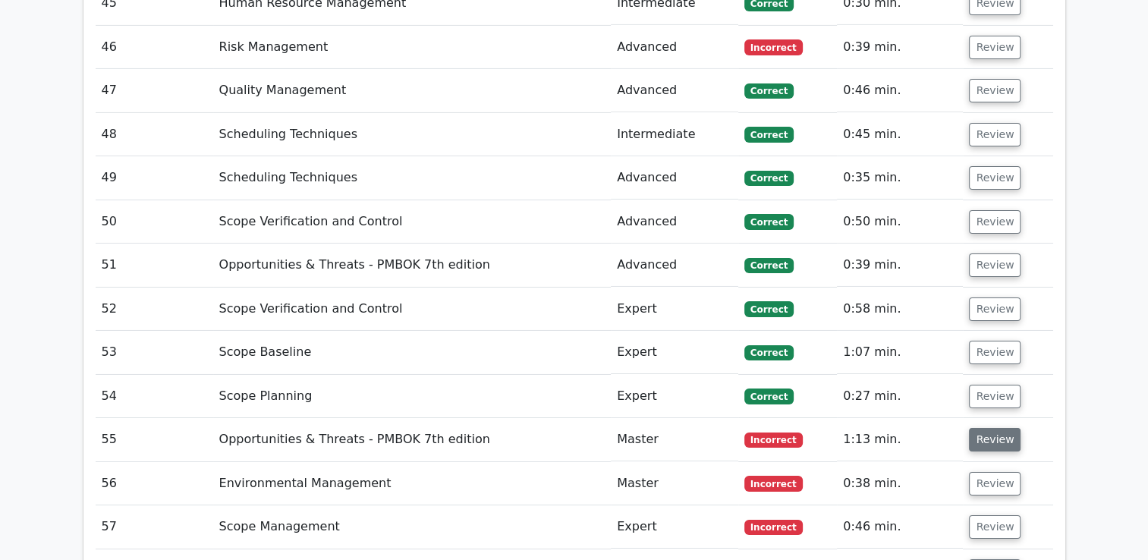
click at [992, 428] on button "Review" at bounding box center [995, 440] width 52 height 24
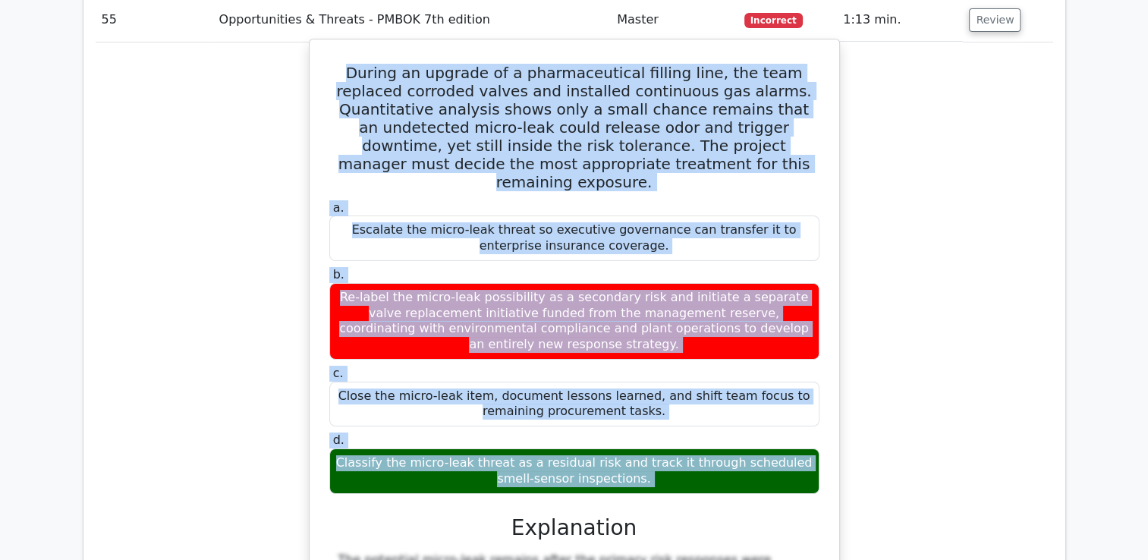
scroll to position [5616, 0]
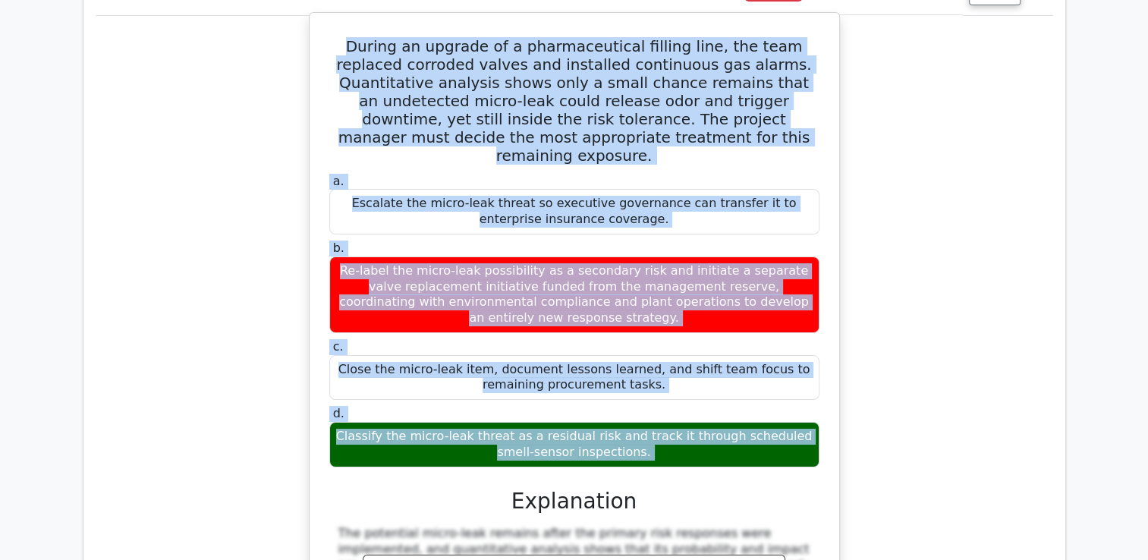
drag, startPoint x: 340, startPoint y: 220, endPoint x: 719, endPoint y: 323, distance: 393.1
click at [719, 323] on div "During an upgrade of a pharmaceutical filling line, the team replaced corroded …" at bounding box center [574, 442] width 517 height 847
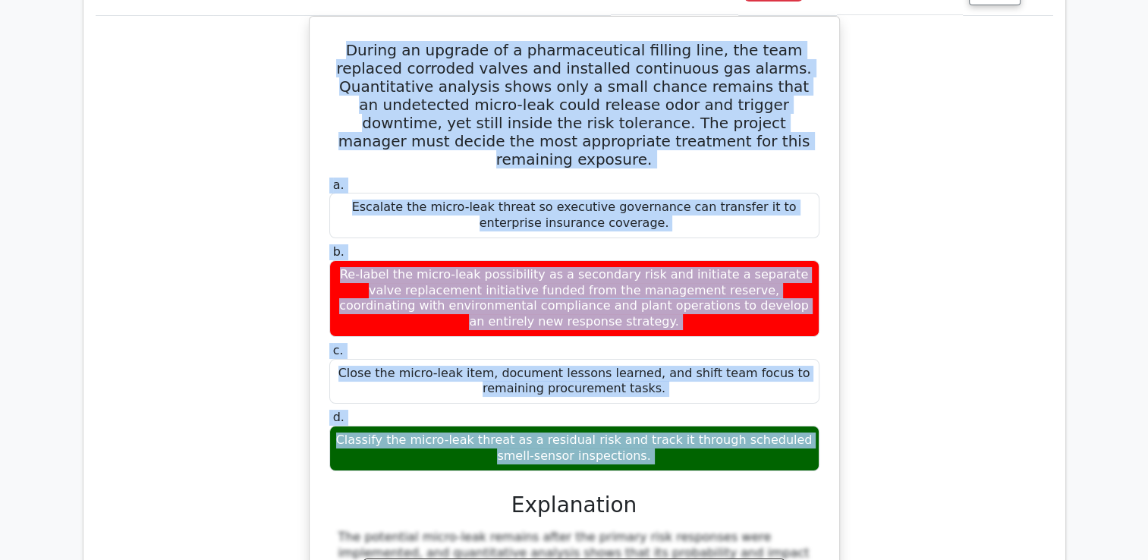
copy div "During an upgrade of a pharmaceutical filling line, the team replaced corroded …"
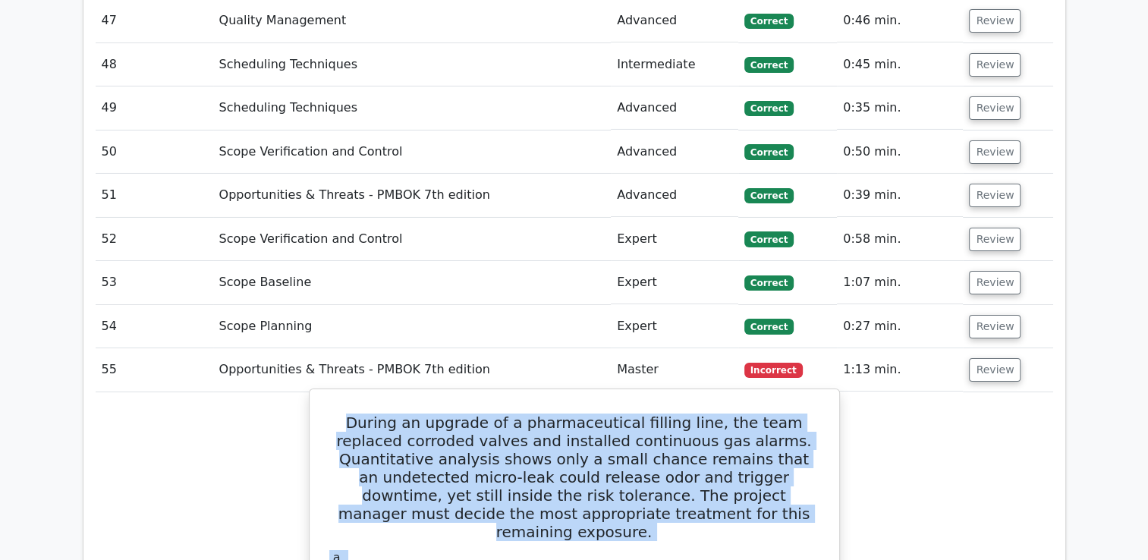
scroll to position [5237, 0]
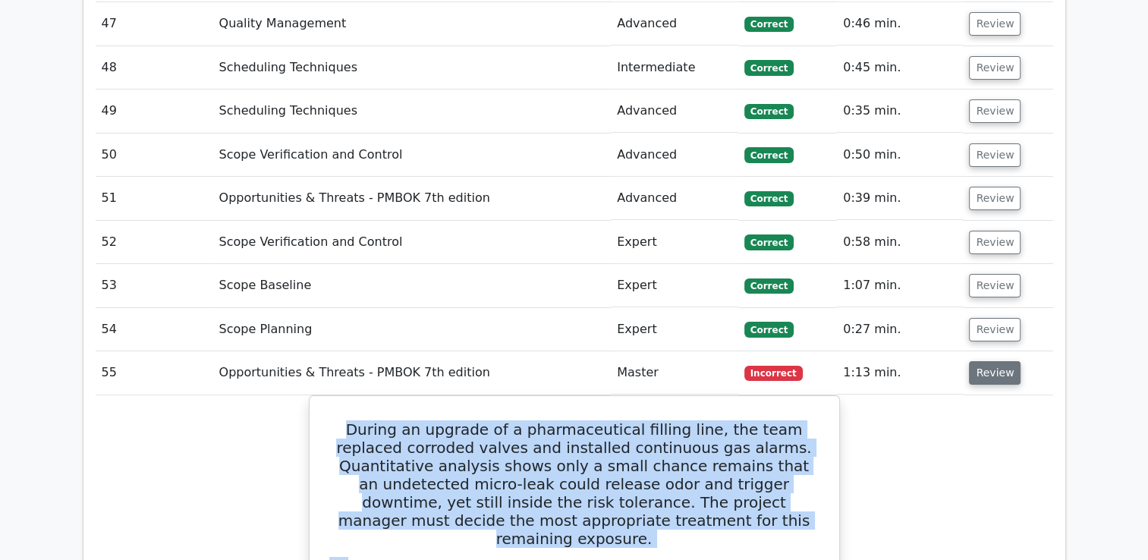
click at [980, 361] on button "Review" at bounding box center [995, 373] width 52 height 24
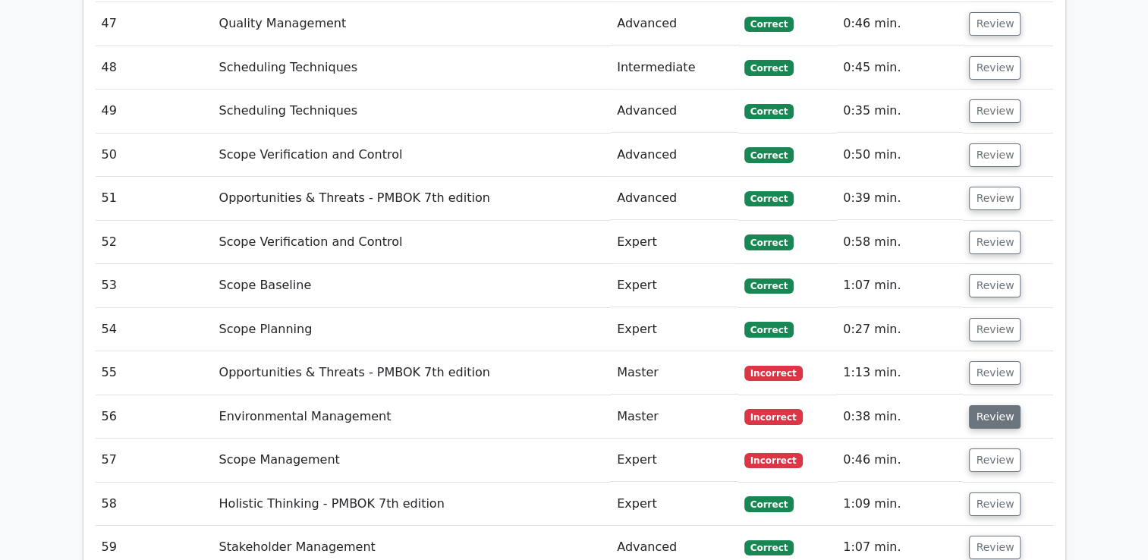
click at [983, 405] on button "Review" at bounding box center [995, 417] width 52 height 24
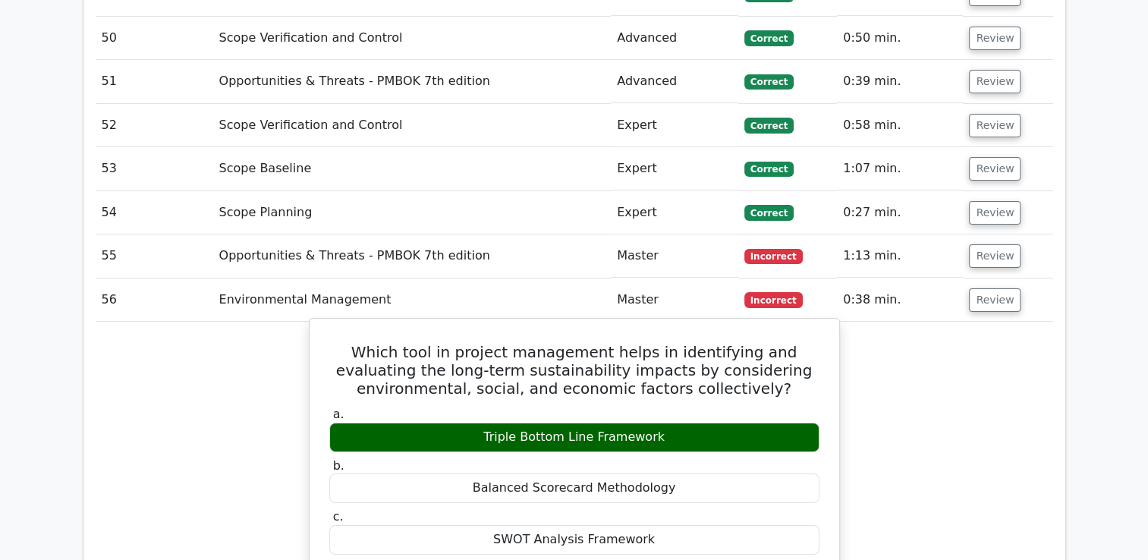
scroll to position [5389, 0]
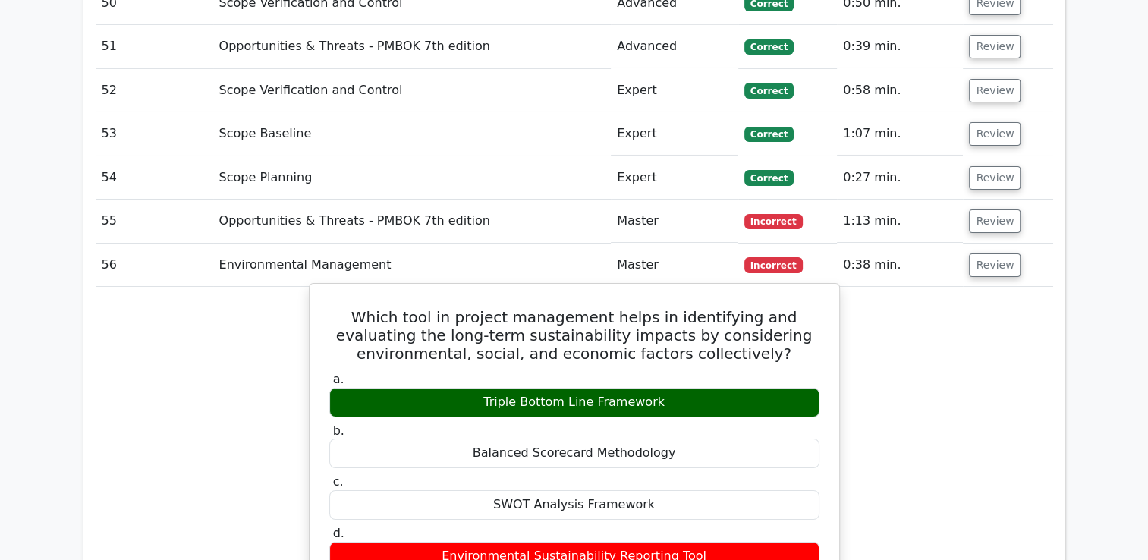
drag, startPoint x: 341, startPoint y: 196, endPoint x: 646, endPoint y: 343, distance: 338.9
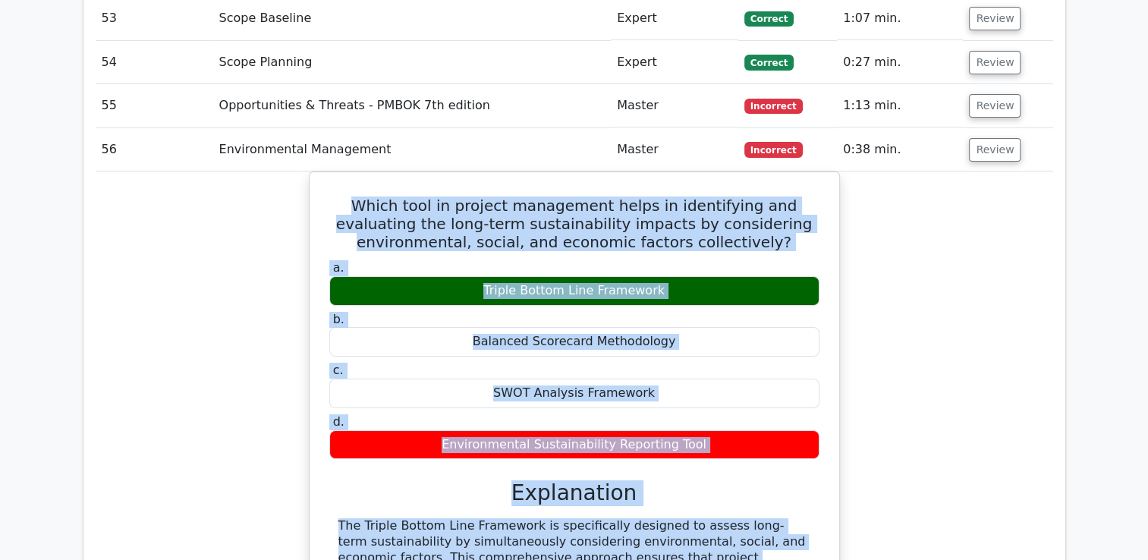
scroll to position [5650, 0]
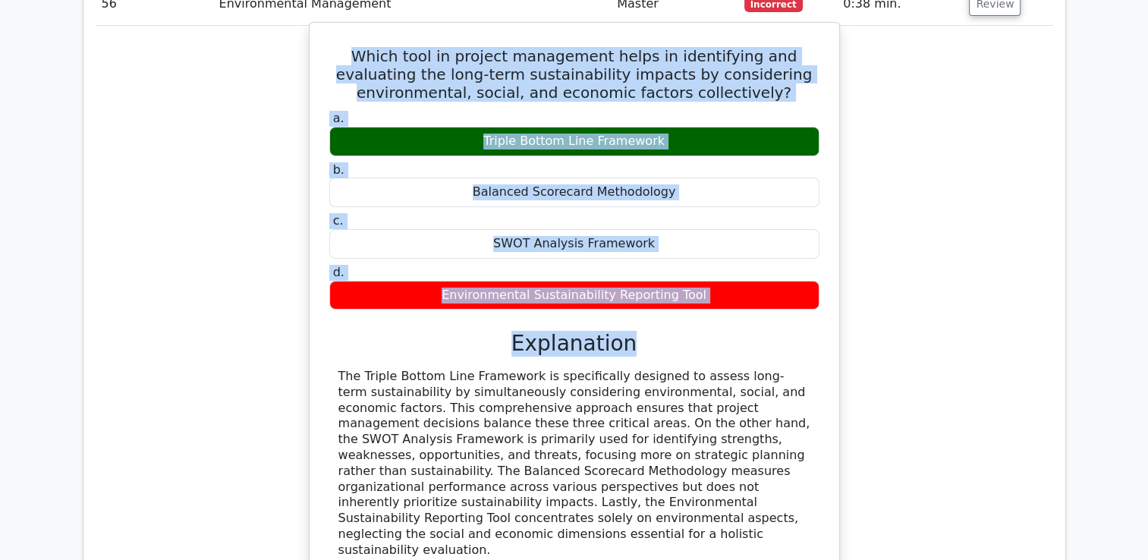
drag, startPoint x: 335, startPoint y: 200, endPoint x: 686, endPoint y: 205, distance: 351.2
click at [686, 205] on div "Which tool in project management helps in identifying and evaluating the long-t…" at bounding box center [574, 329] width 517 height 601
drag, startPoint x: 686, startPoint y: 205, endPoint x: 710, endPoint y: 208, distance: 24.5
click at [710, 208] on div "a. Triple Bottom Line Framework b. Balanced Scorecard Methodology c. d." at bounding box center [574, 363] width 493 height 510
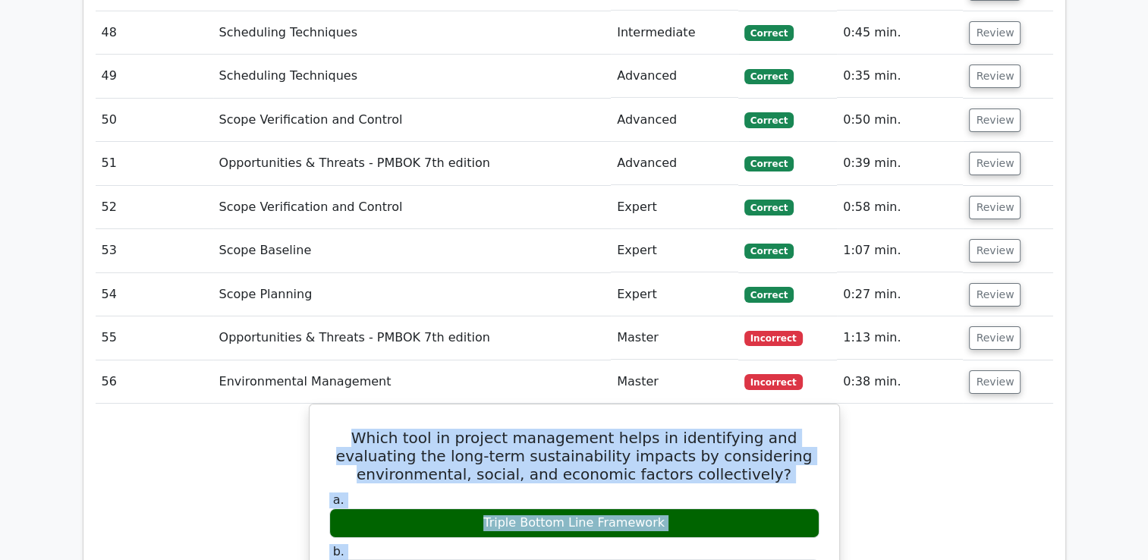
scroll to position [5270, 0]
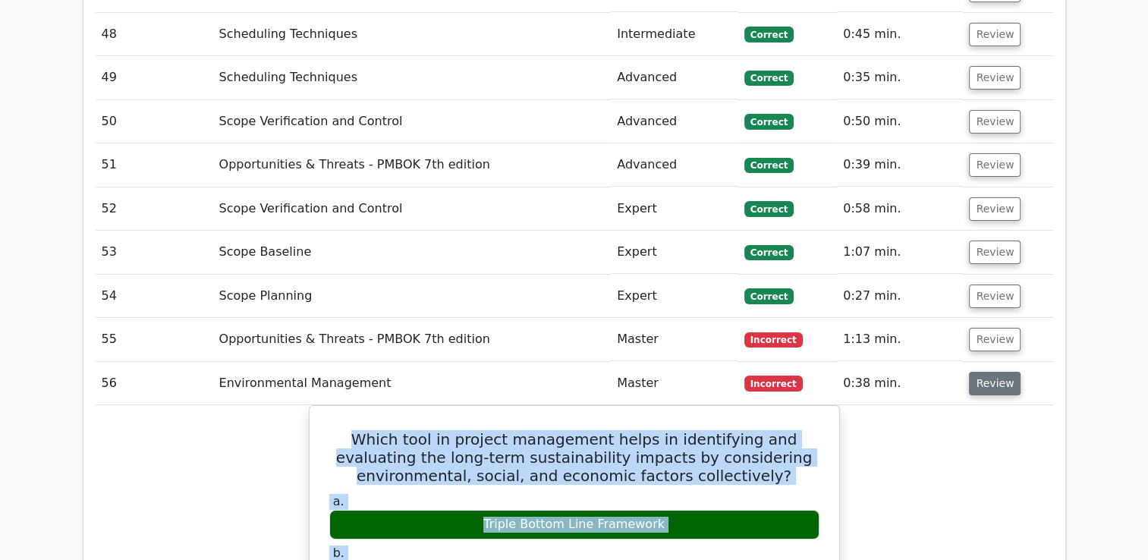
click at [985, 372] on button "Review" at bounding box center [995, 384] width 52 height 24
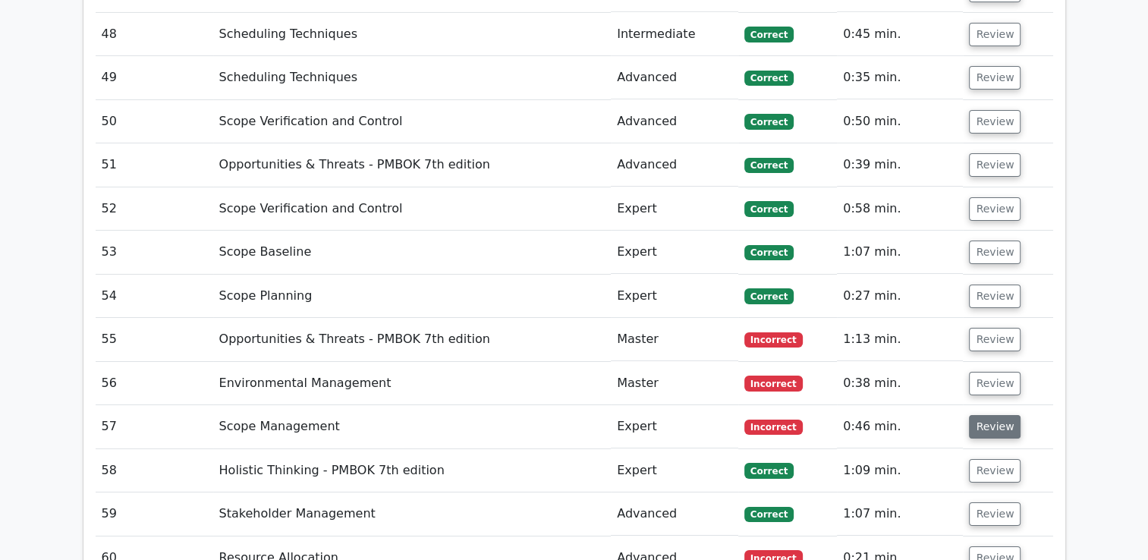
click at [986, 415] on button "Review" at bounding box center [995, 427] width 52 height 24
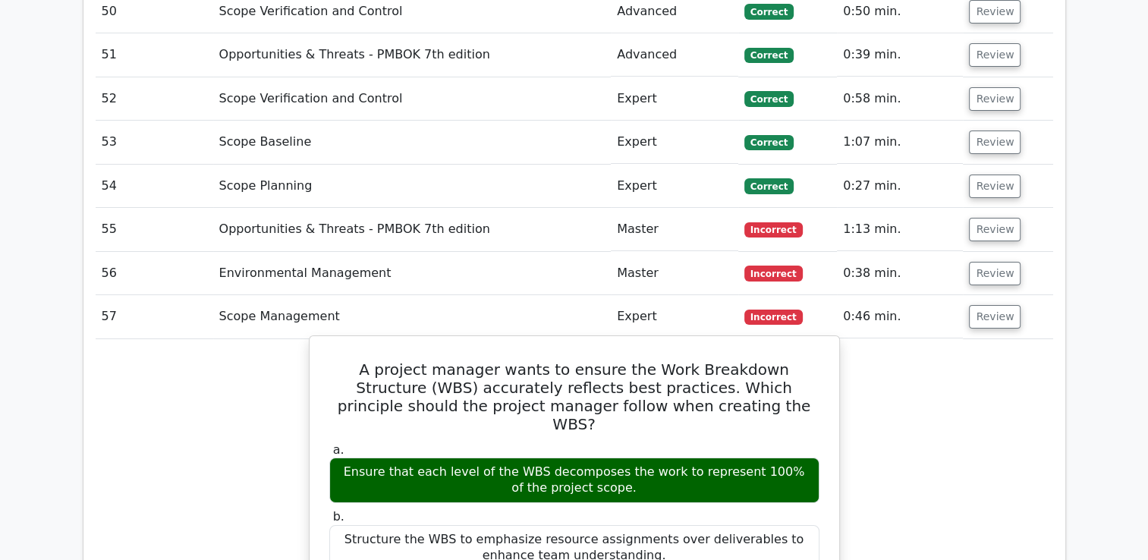
scroll to position [5346, 0]
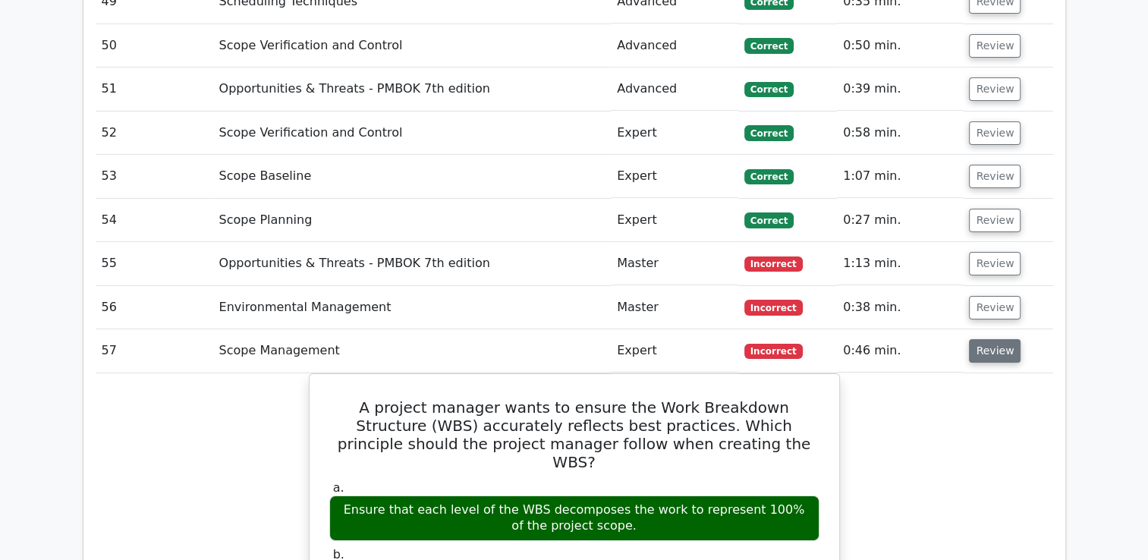
click at [995, 339] on button "Review" at bounding box center [995, 351] width 52 height 24
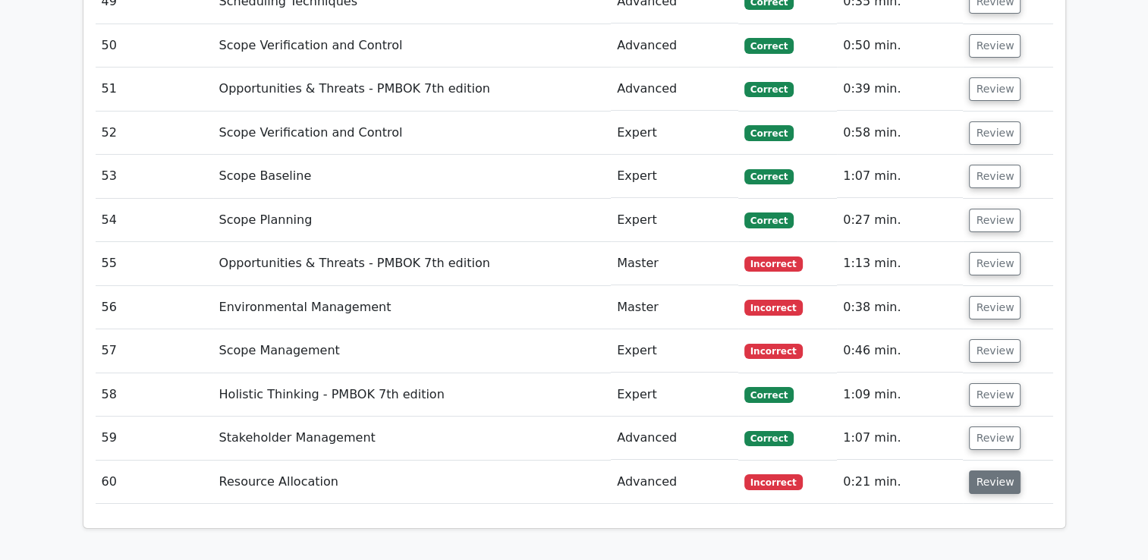
click at [998, 470] on button "Review" at bounding box center [995, 482] width 52 height 24
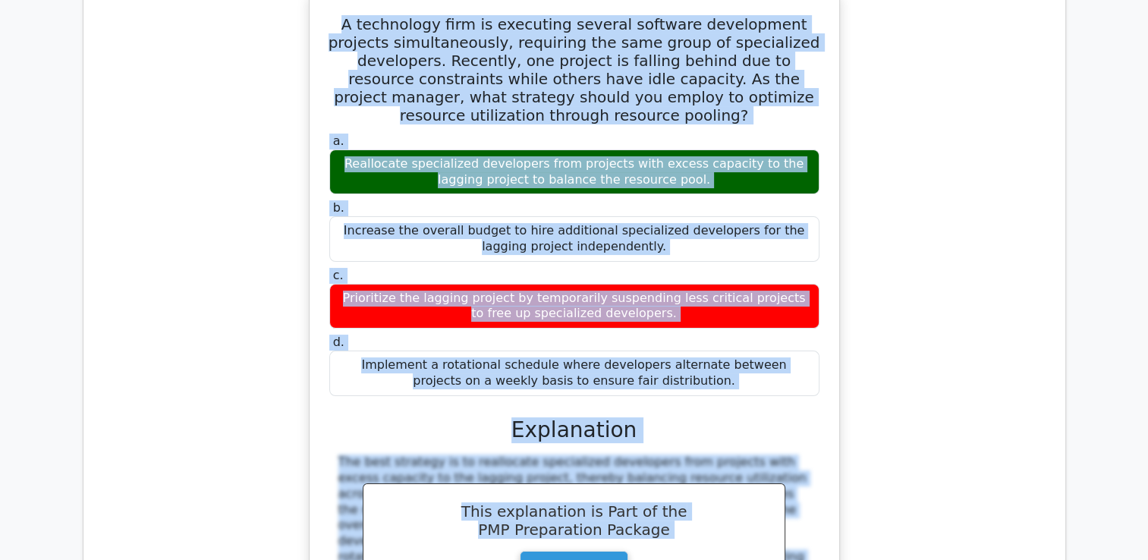
scroll to position [5914, 0]
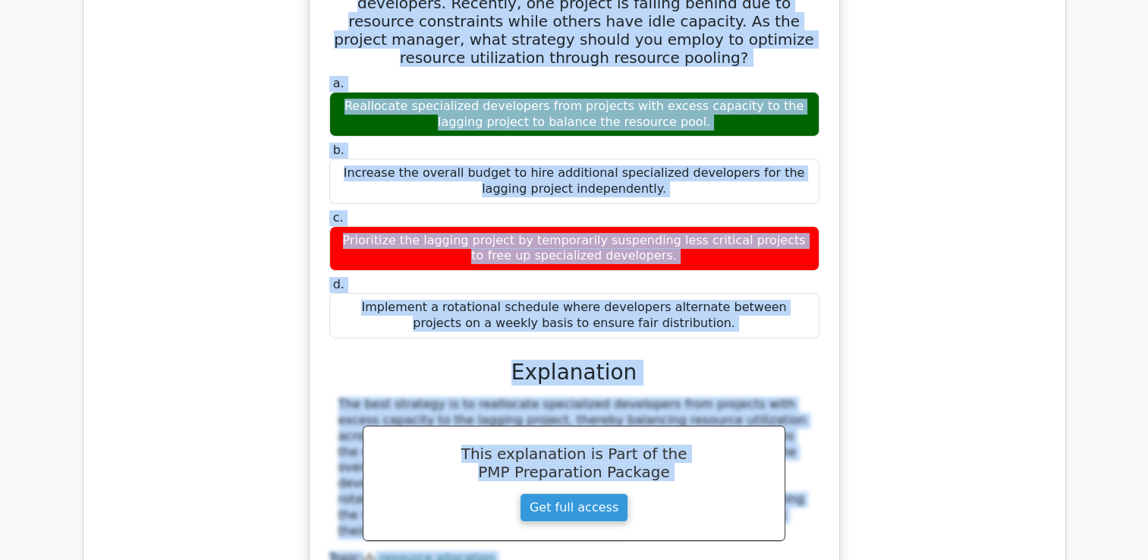
drag, startPoint x: 338, startPoint y: 259, endPoint x: 710, endPoint y: 183, distance: 380.1
click at [710, 183] on div "A technology firm is executing several software development projects simultaneo…" at bounding box center [574, 280] width 517 height 682
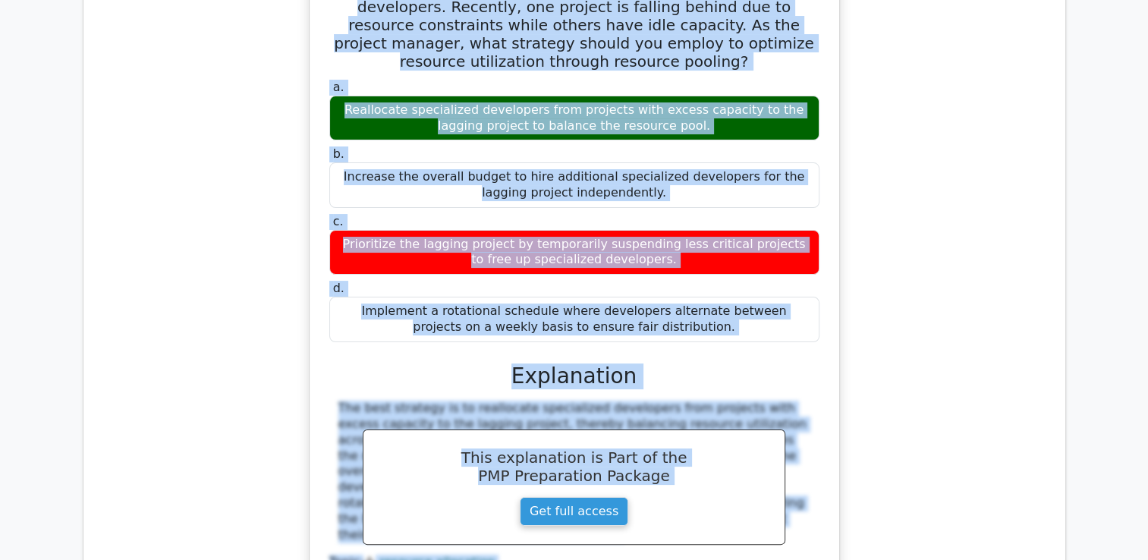
copy div "A technology firm is executing several software development projects simultaneo…"
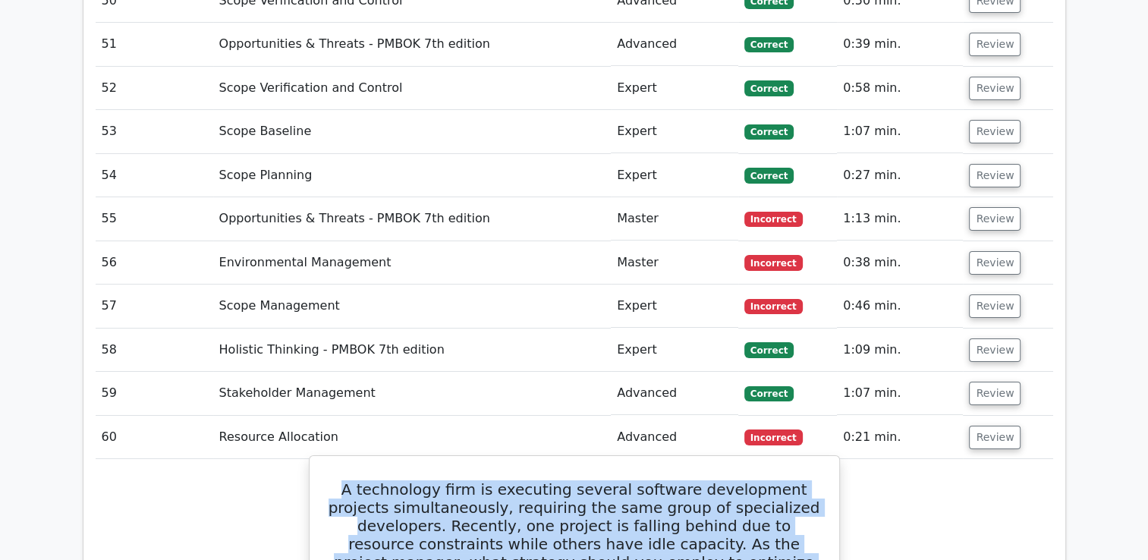
scroll to position [5383, 0]
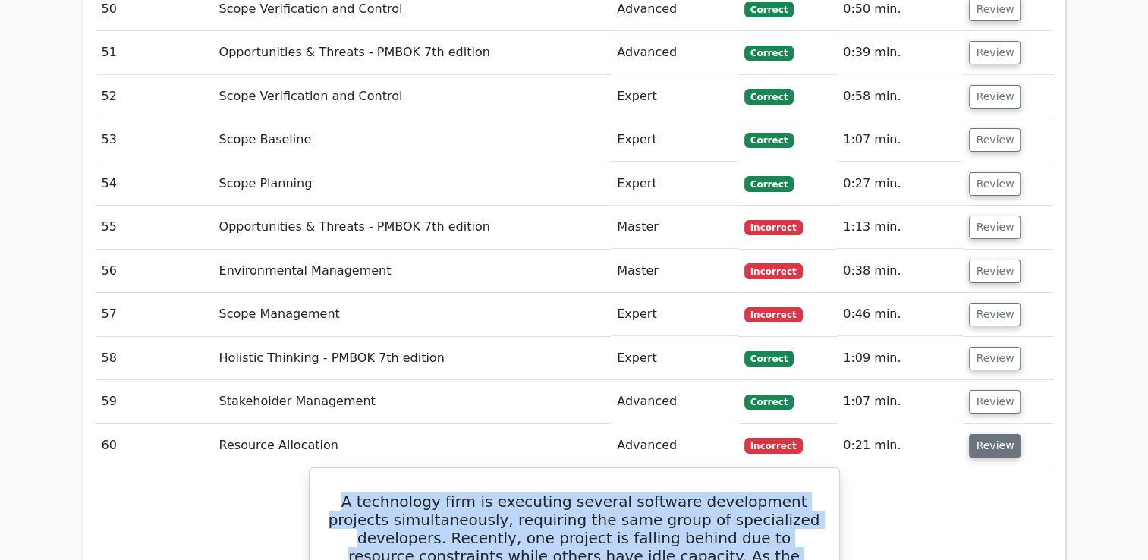
click at [998, 434] on button "Review" at bounding box center [995, 446] width 52 height 24
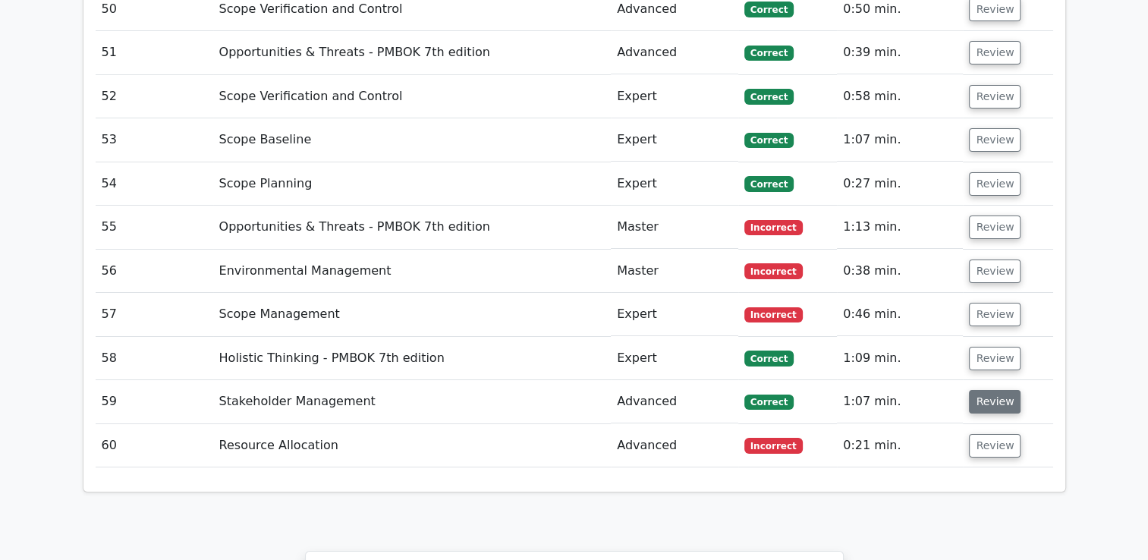
click at [986, 390] on button "Review" at bounding box center [995, 402] width 52 height 24
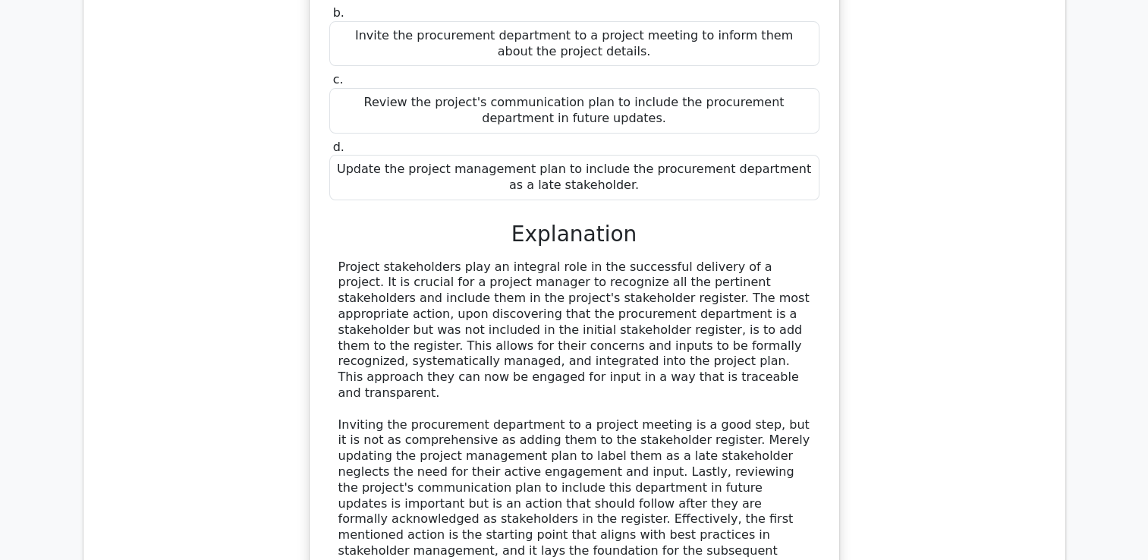
scroll to position [5534, 0]
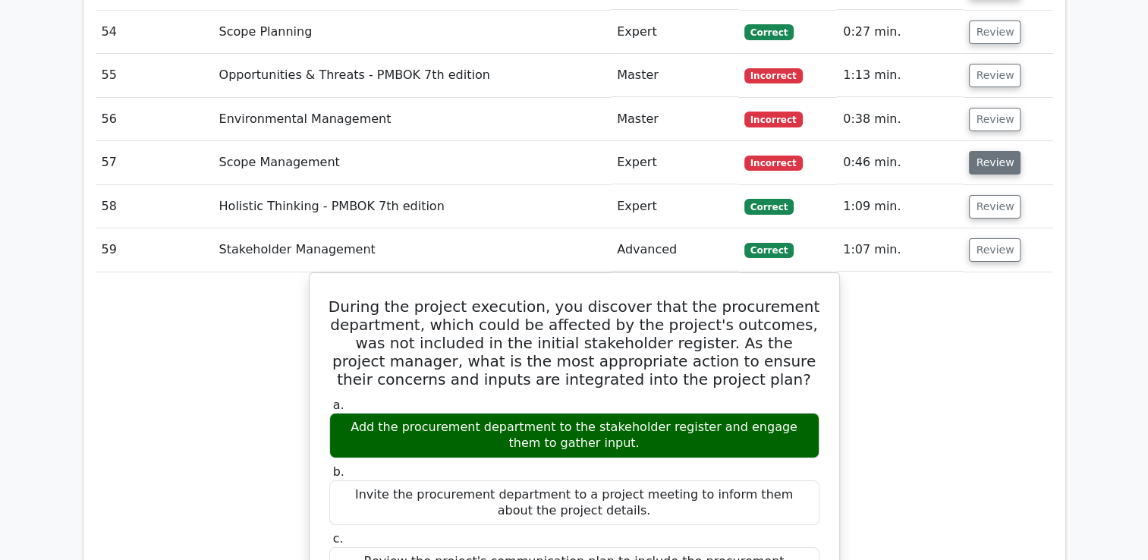
click at [989, 151] on button "Review" at bounding box center [995, 163] width 52 height 24
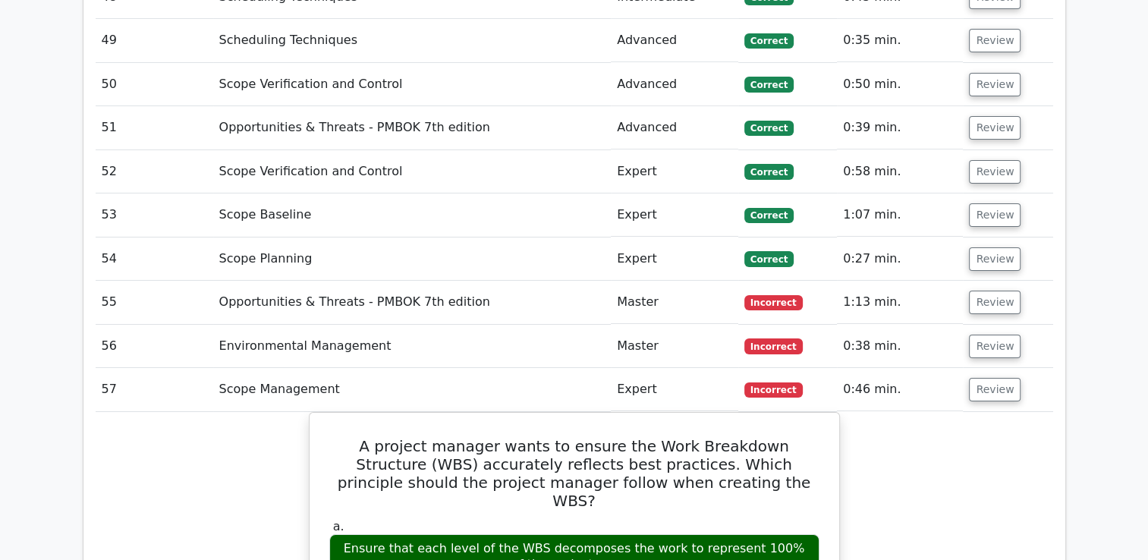
scroll to position [5307, 0]
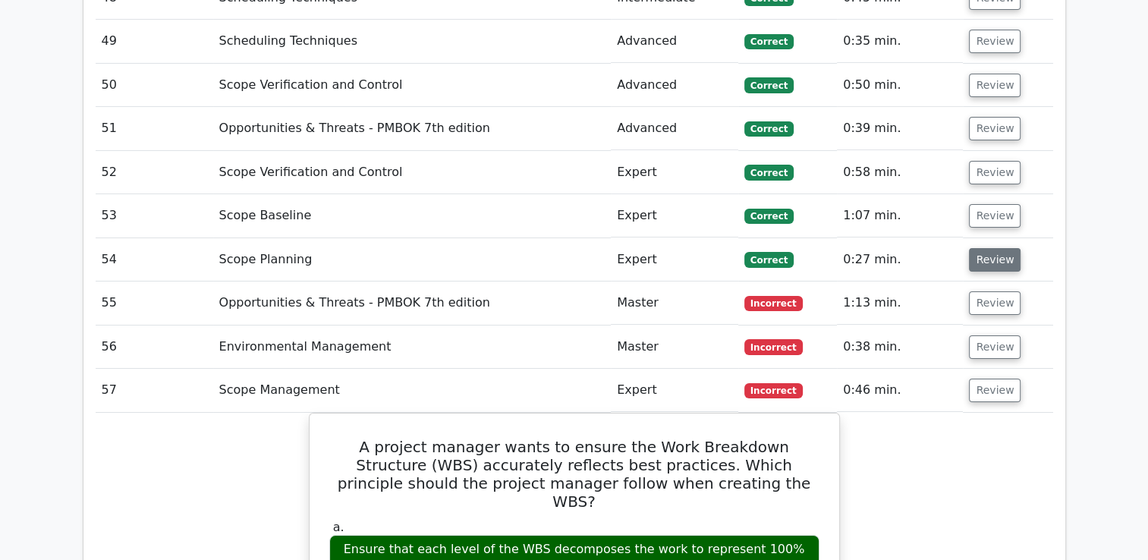
click at [986, 248] on button "Review" at bounding box center [995, 260] width 52 height 24
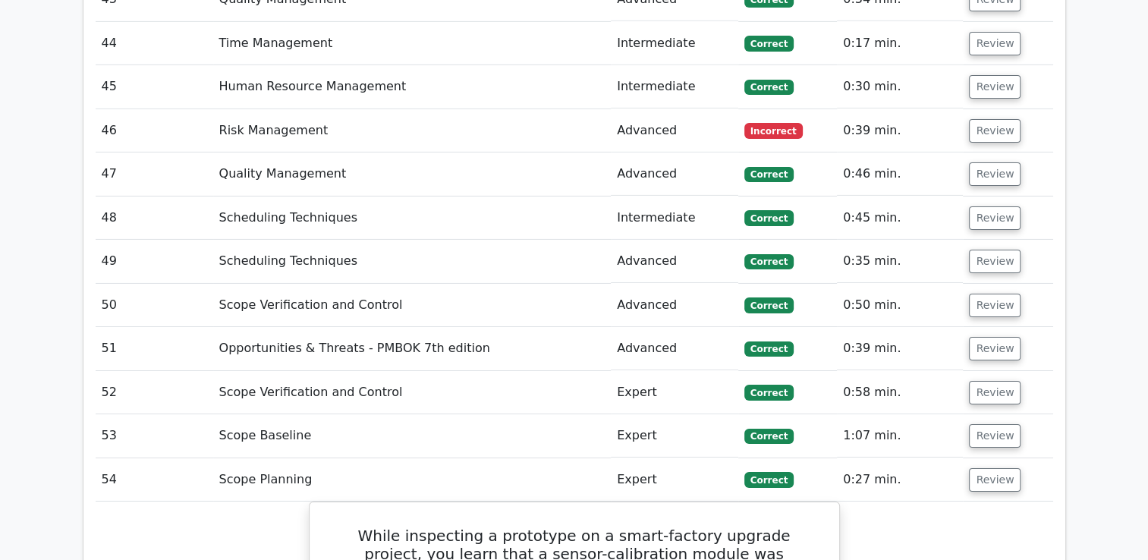
scroll to position [5079, 0]
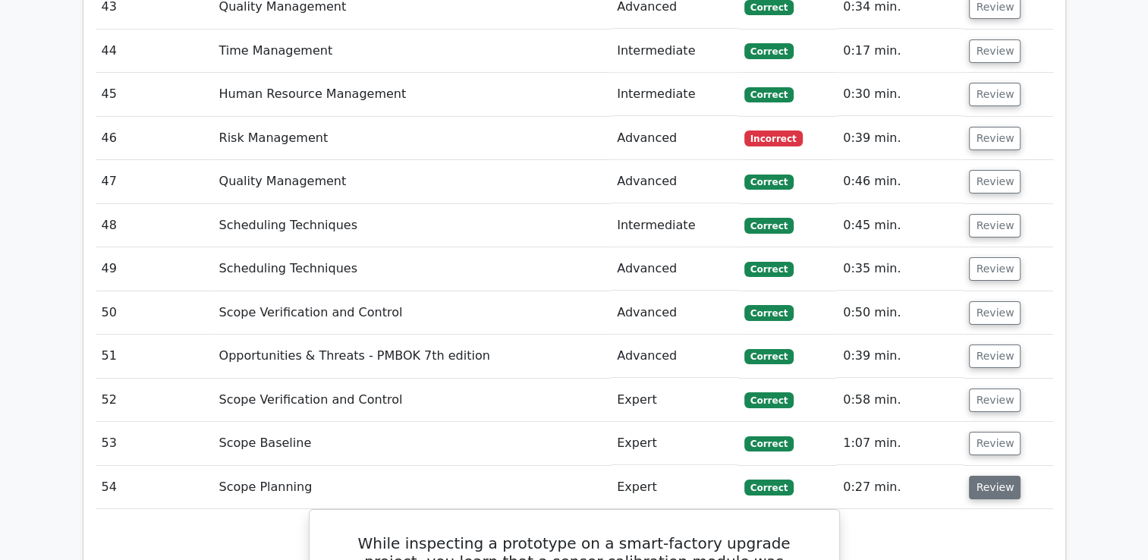
click at [986, 476] on button "Review" at bounding box center [995, 488] width 52 height 24
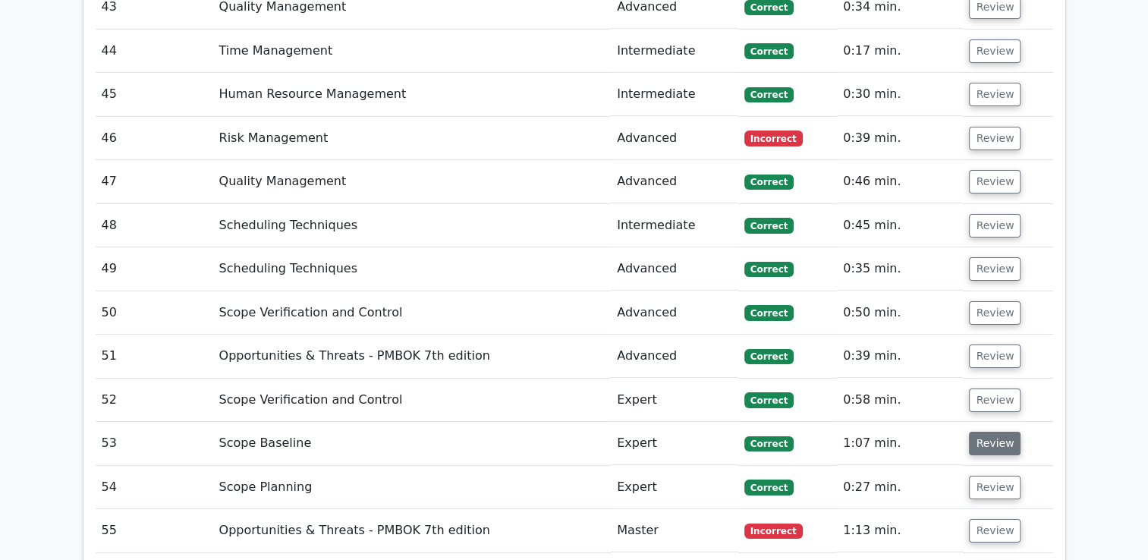
click at [994, 432] on button "Review" at bounding box center [995, 444] width 52 height 24
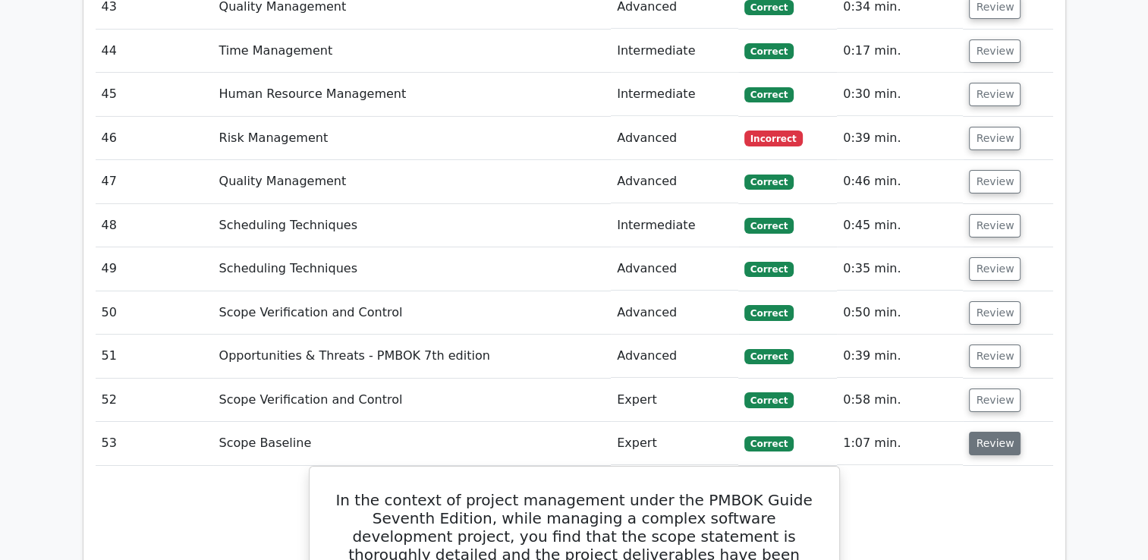
click at [995, 432] on button "Review" at bounding box center [995, 444] width 52 height 24
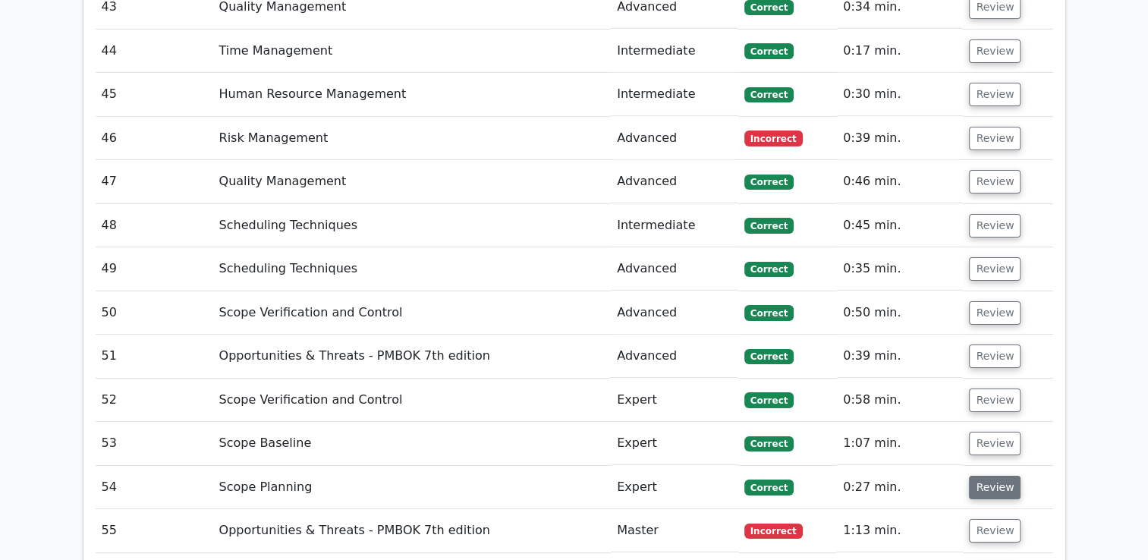
click at [988, 476] on button "Review" at bounding box center [995, 488] width 52 height 24
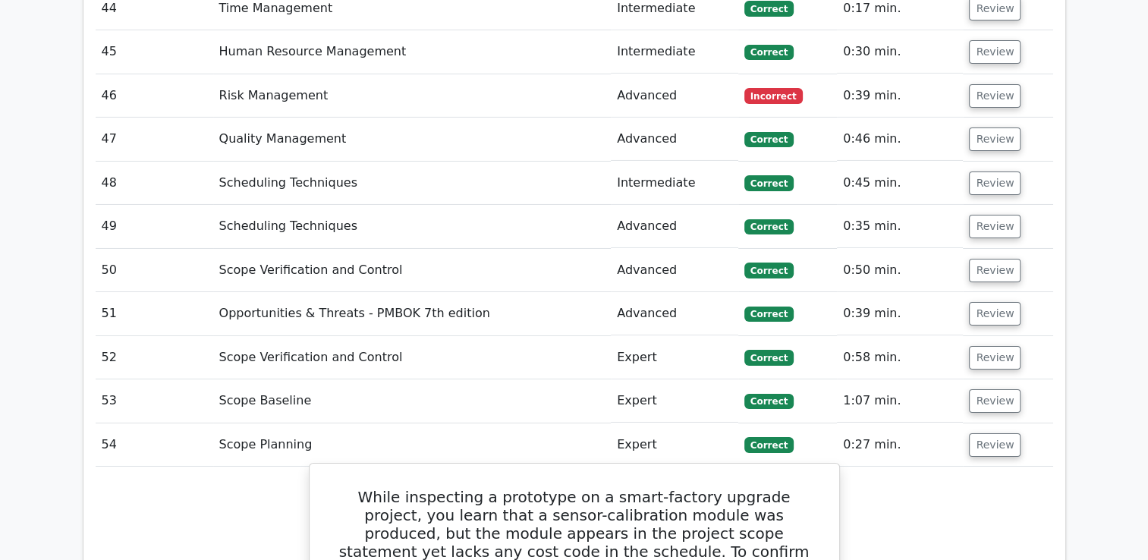
scroll to position [5155, 0]
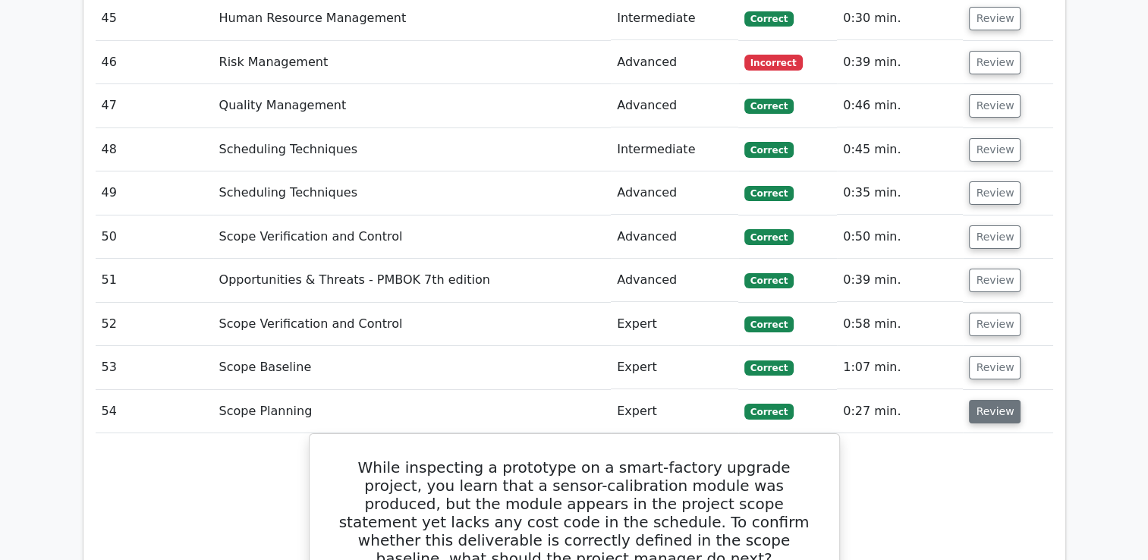
click at [982, 400] on button "Review" at bounding box center [995, 412] width 52 height 24
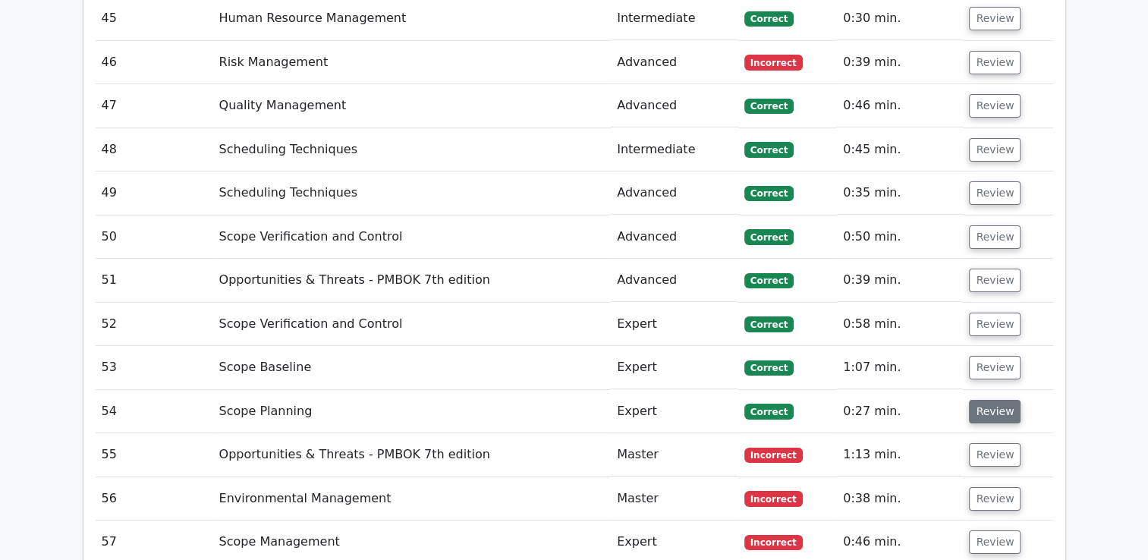
click at [982, 400] on button "Review" at bounding box center [995, 412] width 52 height 24
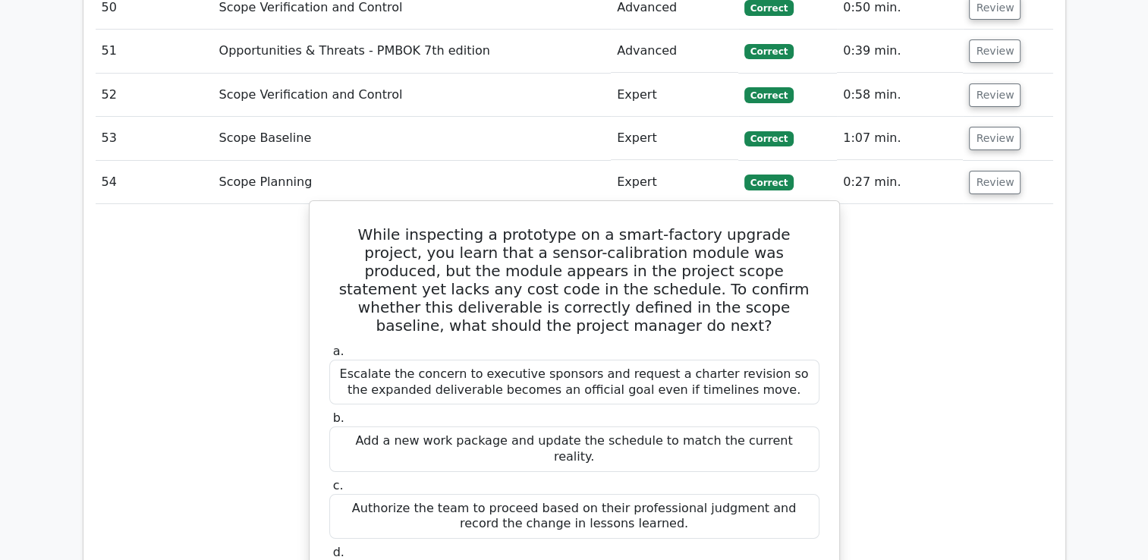
scroll to position [5231, 0]
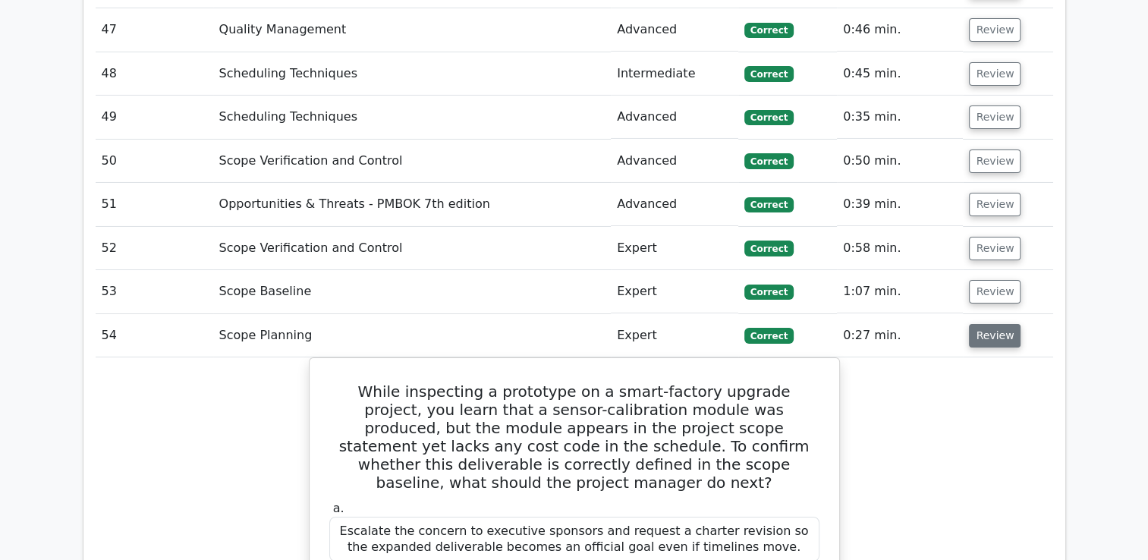
click at [986, 324] on button "Review" at bounding box center [995, 336] width 52 height 24
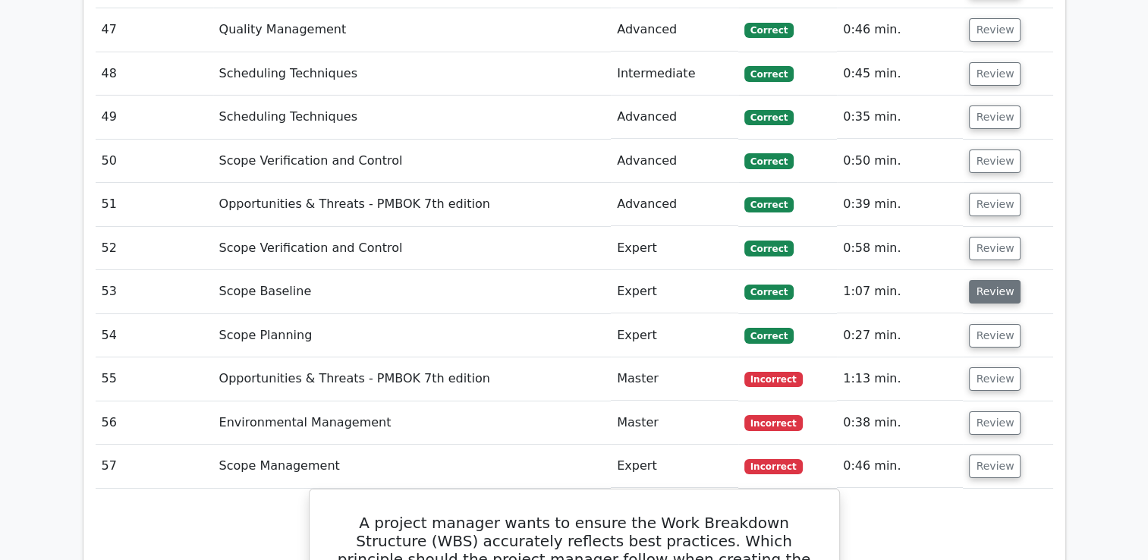
click at [995, 280] on button "Review" at bounding box center [995, 292] width 52 height 24
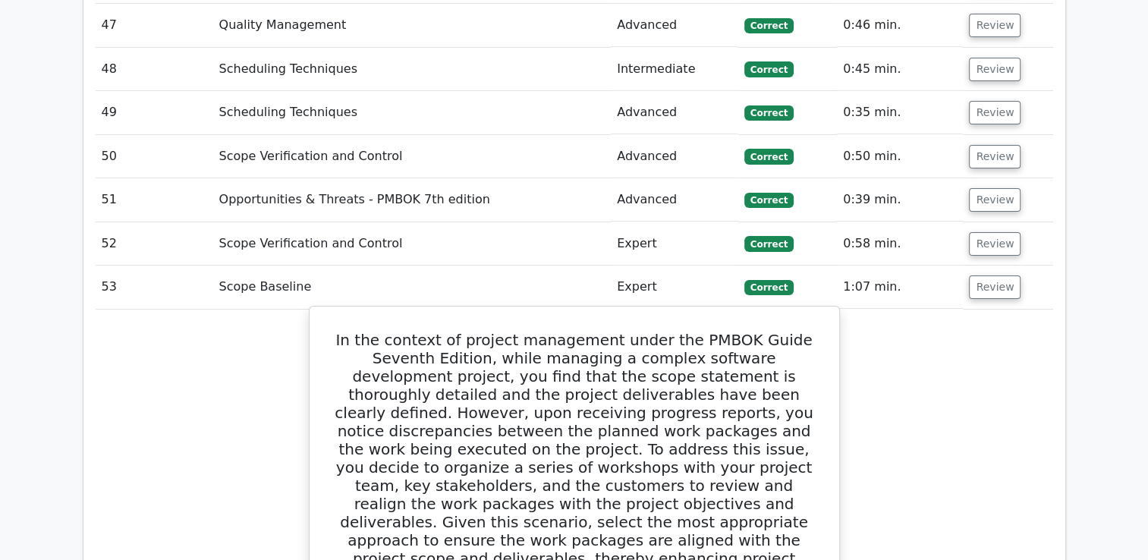
scroll to position [5155, 0]
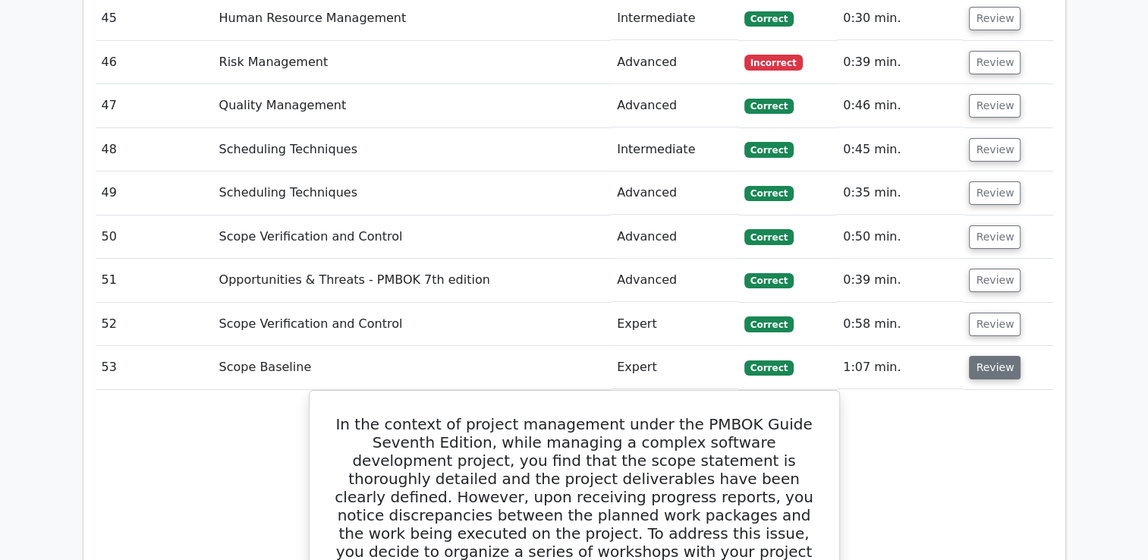
click at [990, 356] on button "Review" at bounding box center [995, 368] width 52 height 24
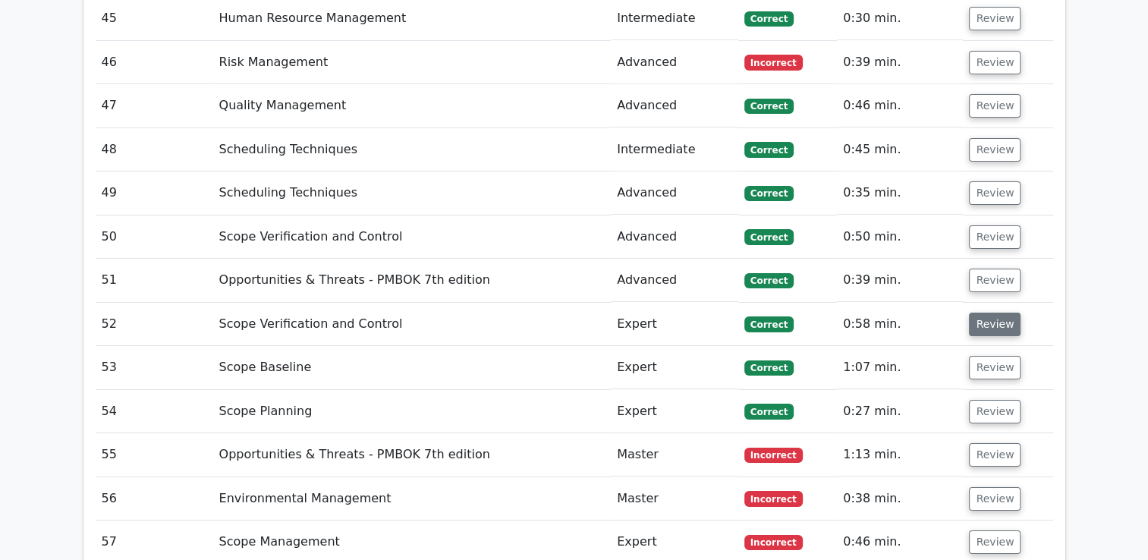
click at [987, 313] on button "Review" at bounding box center [995, 325] width 52 height 24
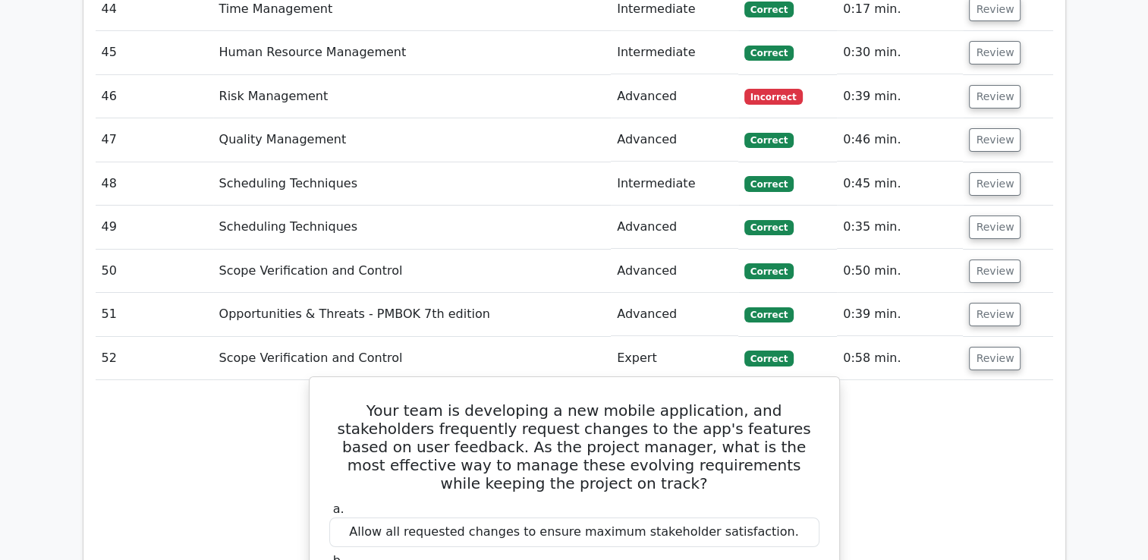
scroll to position [5003, 0]
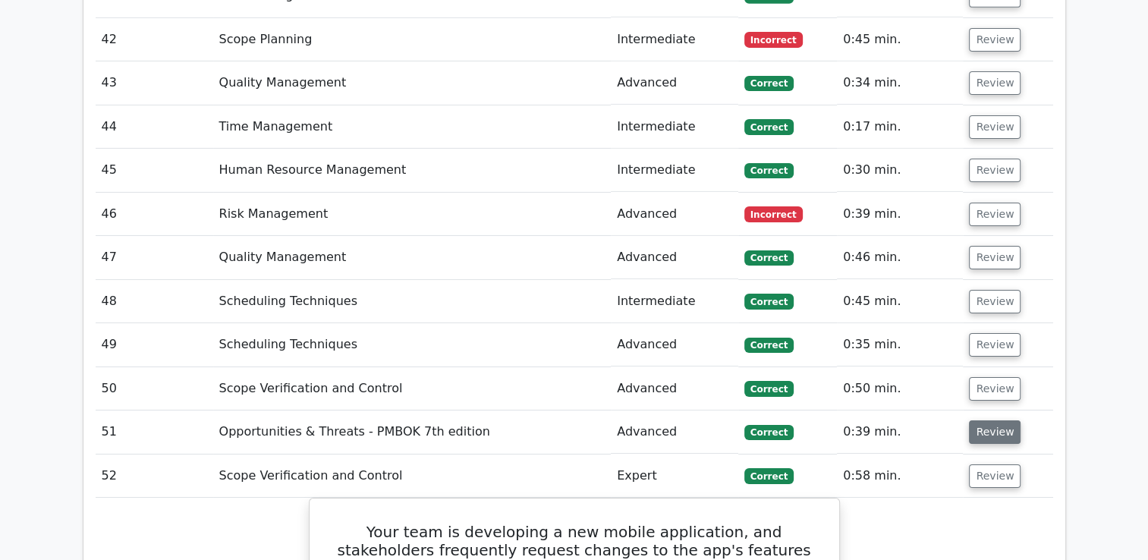
click at [997, 420] on button "Review" at bounding box center [995, 432] width 52 height 24
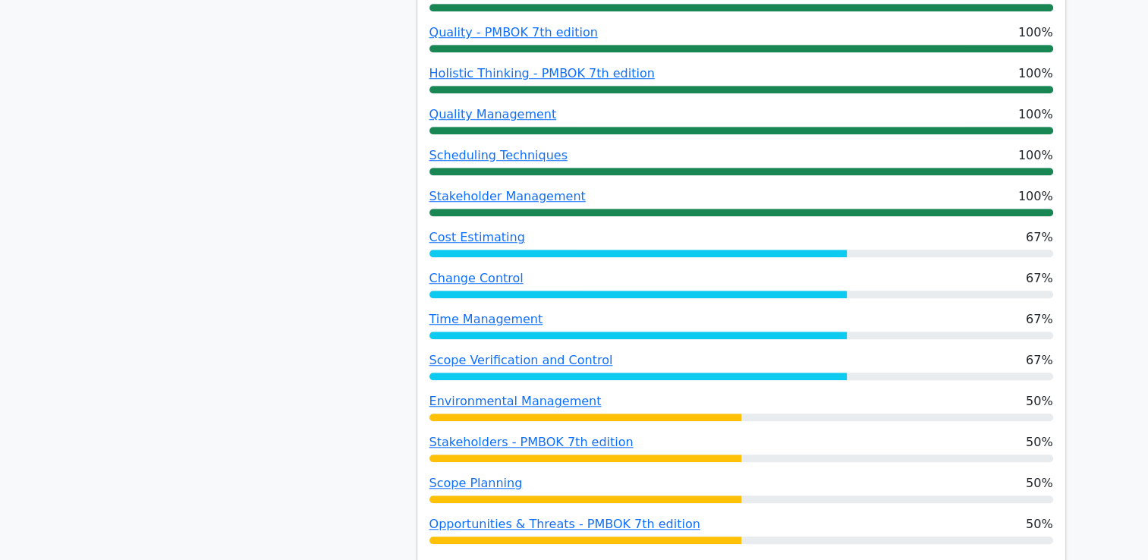
scroll to position [1135, 0]
